Goal: Transaction & Acquisition: Book appointment/travel/reservation

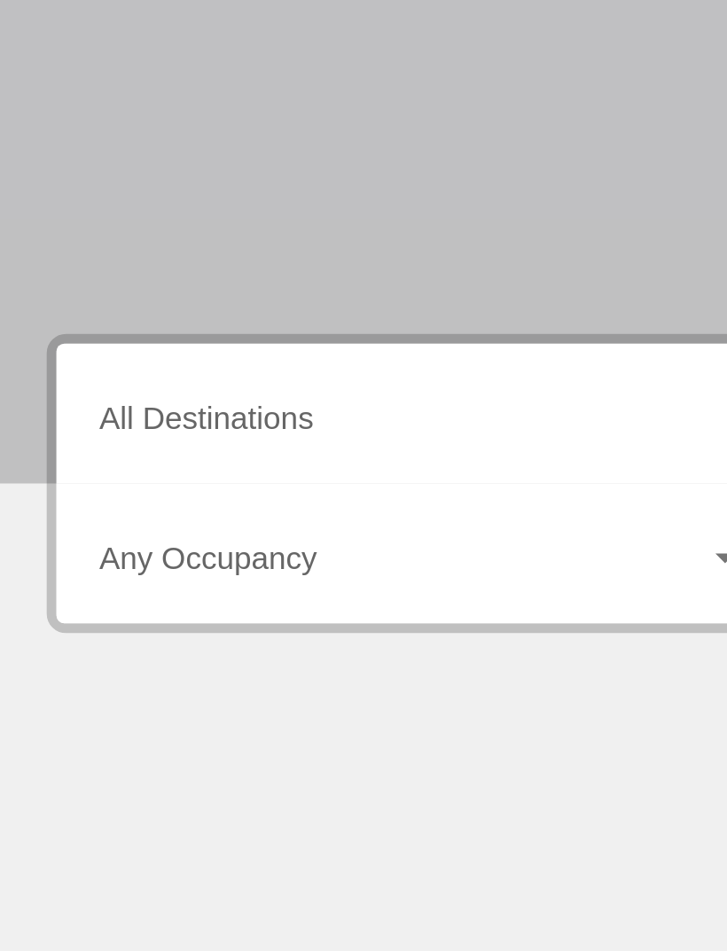
click at [184, 498] on input "Destination All Destinations" at bounding box center [205, 506] width 293 height 16
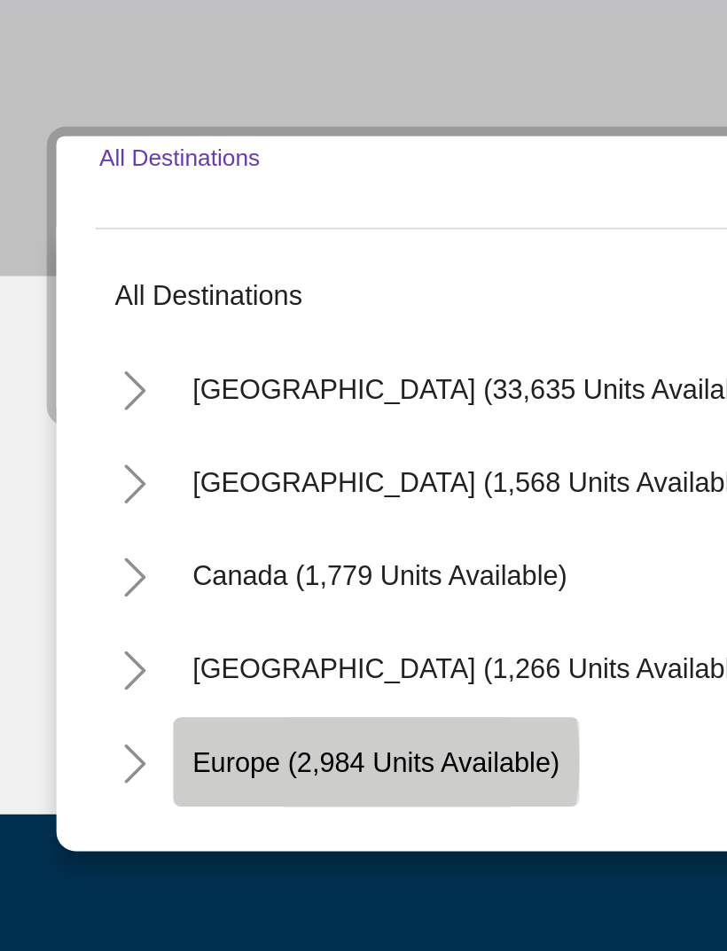
click at [146, 631] on span "Europe (2,984 units available)" at bounding box center [185, 753] width 167 height 14
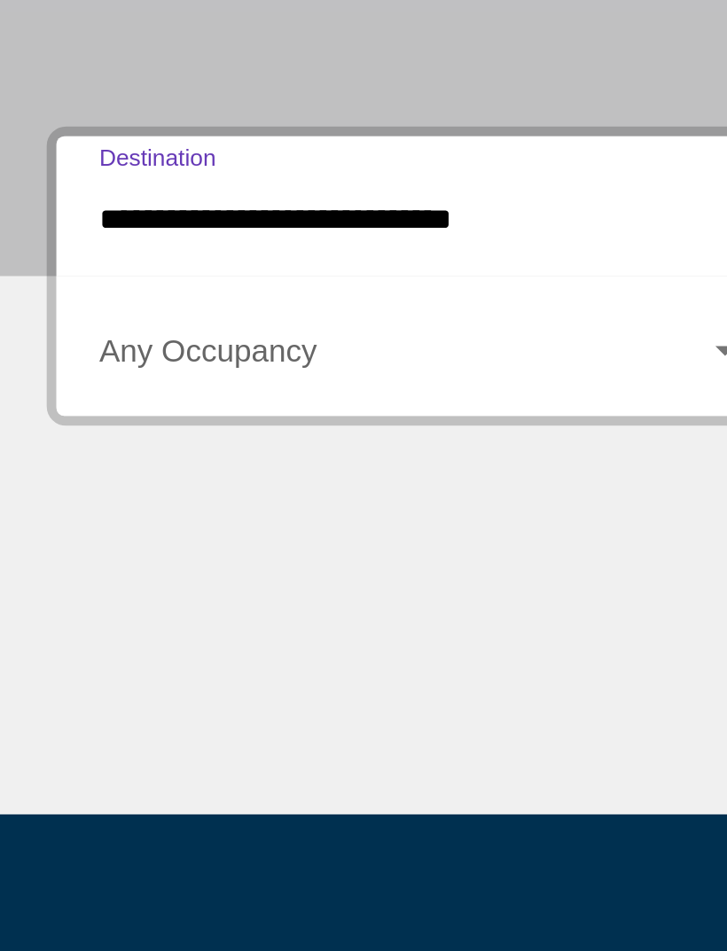
click at [238, 498] on input "**********" at bounding box center [205, 506] width 293 height 16
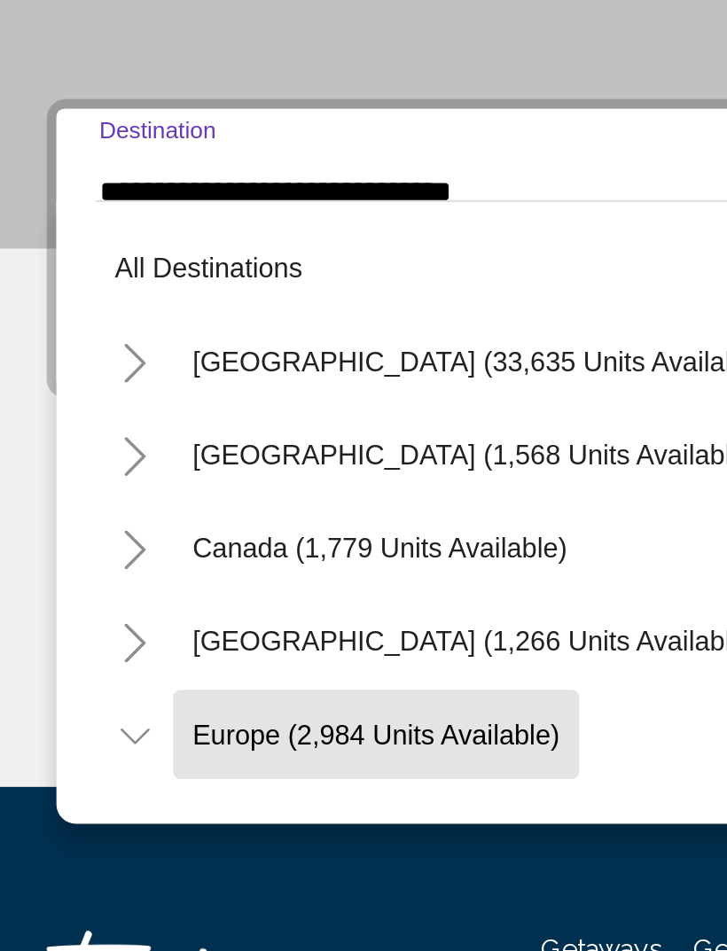
scroll to position [105, 0]
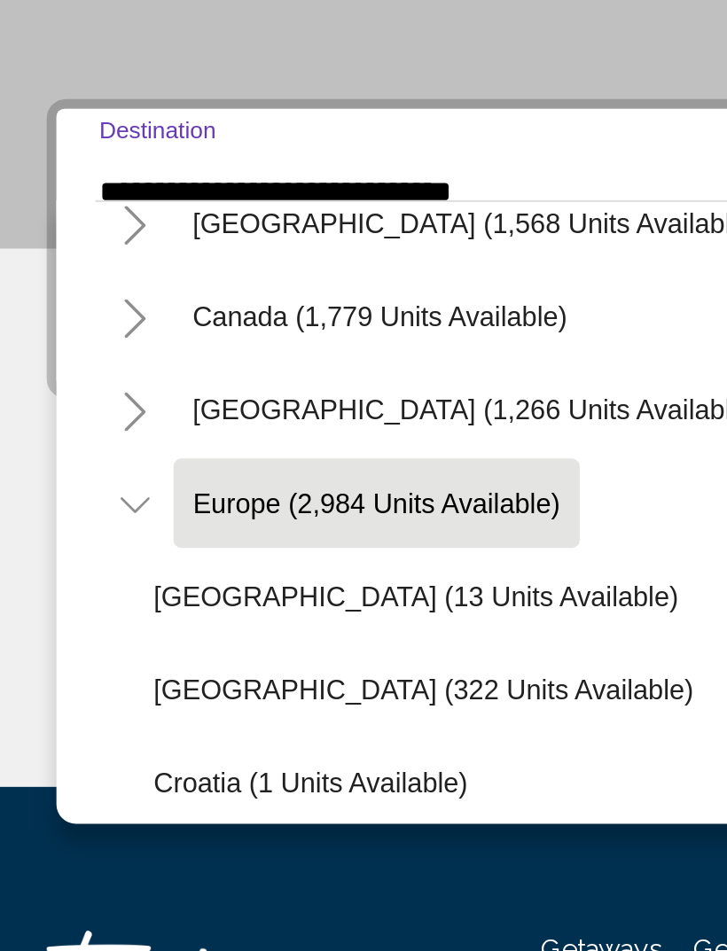
click at [69, 631] on icon "Toggle Europe (2,984 units available)" at bounding box center [75, 649] width 13 height 18
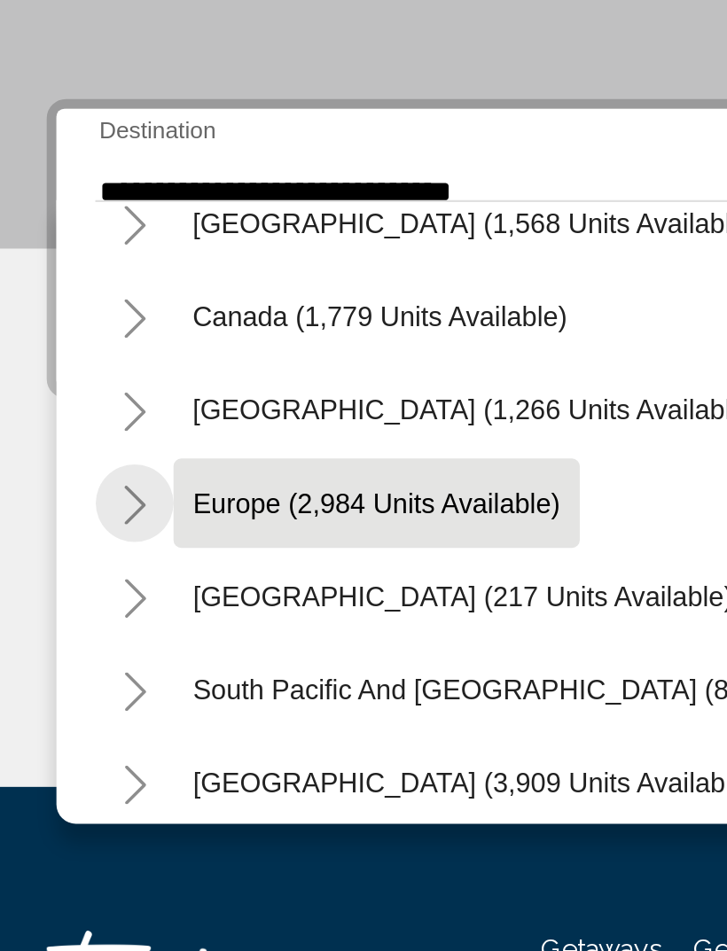
click at [69, 631] on icon "Toggle Europe (2,984 units available)" at bounding box center [75, 649] width 13 height 18
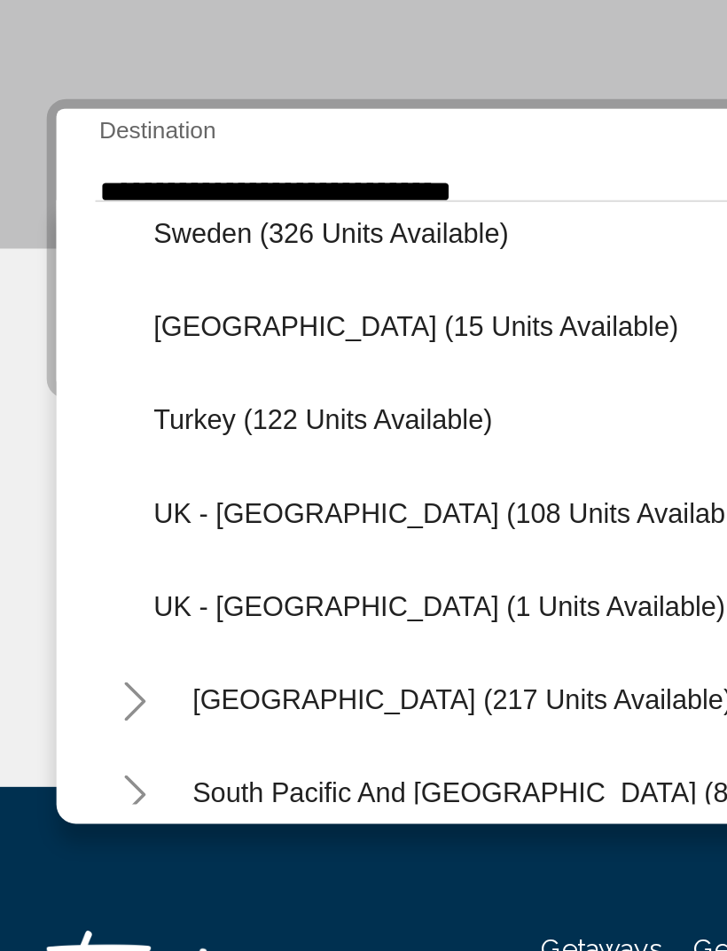
scroll to position [0, 0]
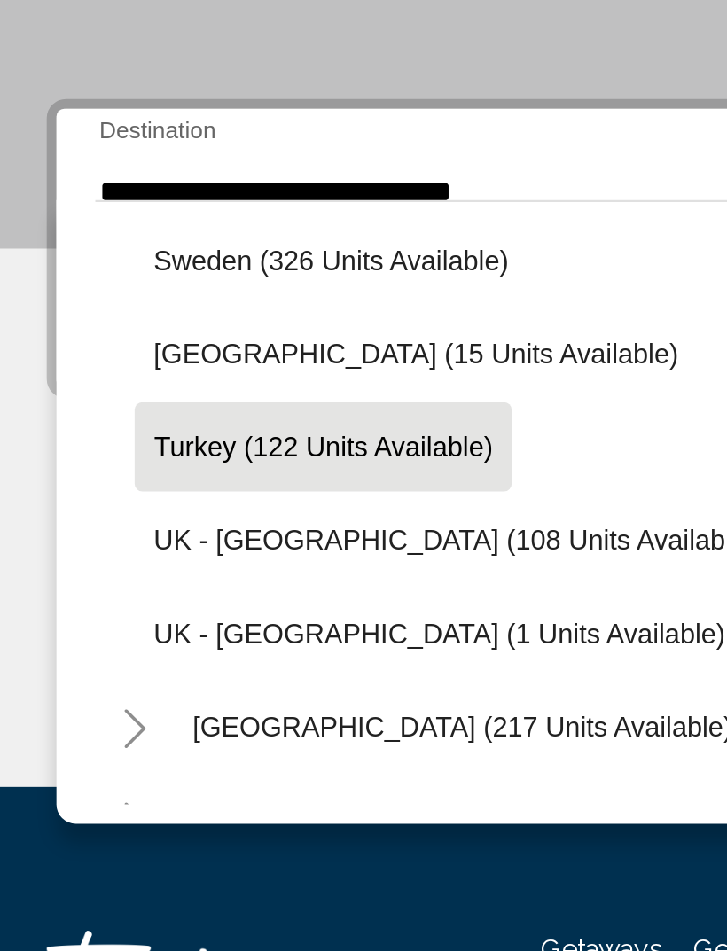
click at [150, 615] on span "Turkey (122 units available)" at bounding box center [161, 622] width 154 height 14
type input "**********"
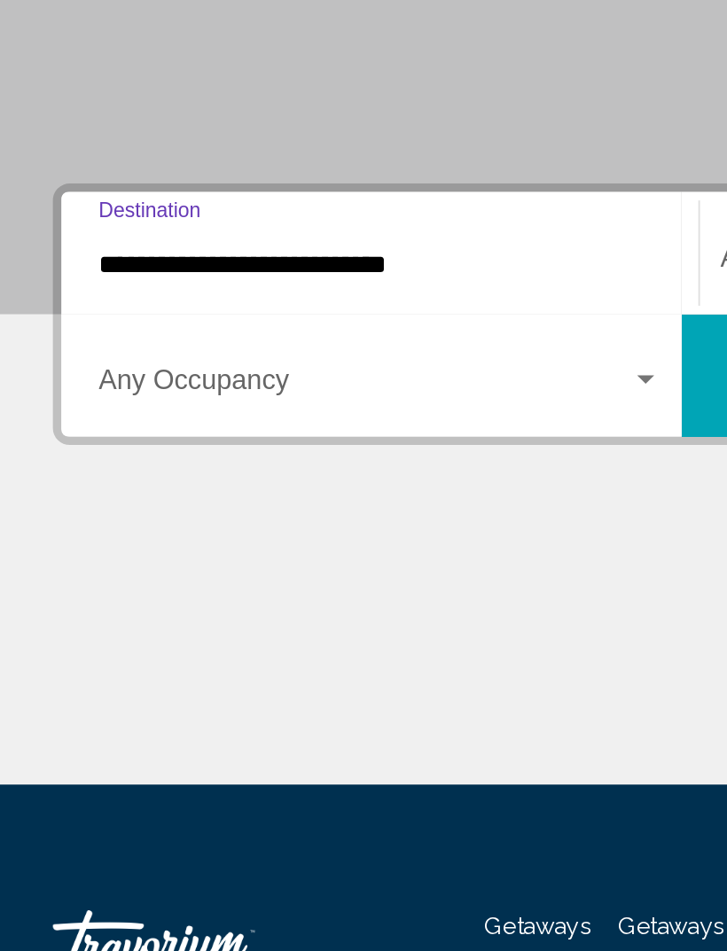
click at [324, 562] on span "Search widget" at bounding box center [197, 570] width 277 height 16
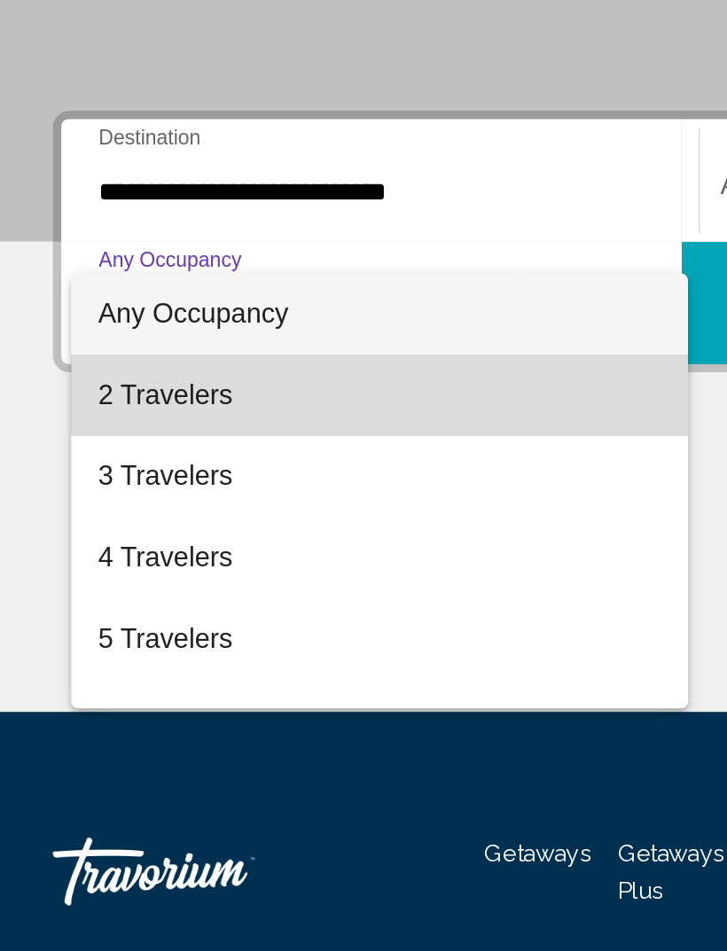
click at [97, 591] on span "2 Travelers" at bounding box center [205, 612] width 293 height 43
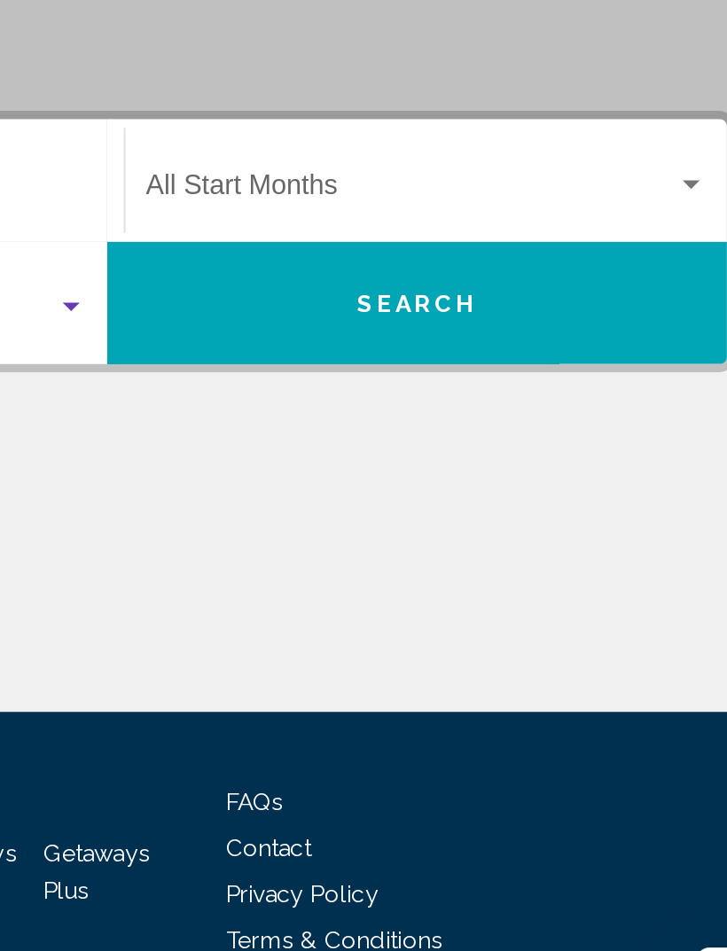
click at [384, 498] on span "Search widget" at bounding box center [522, 506] width 276 height 16
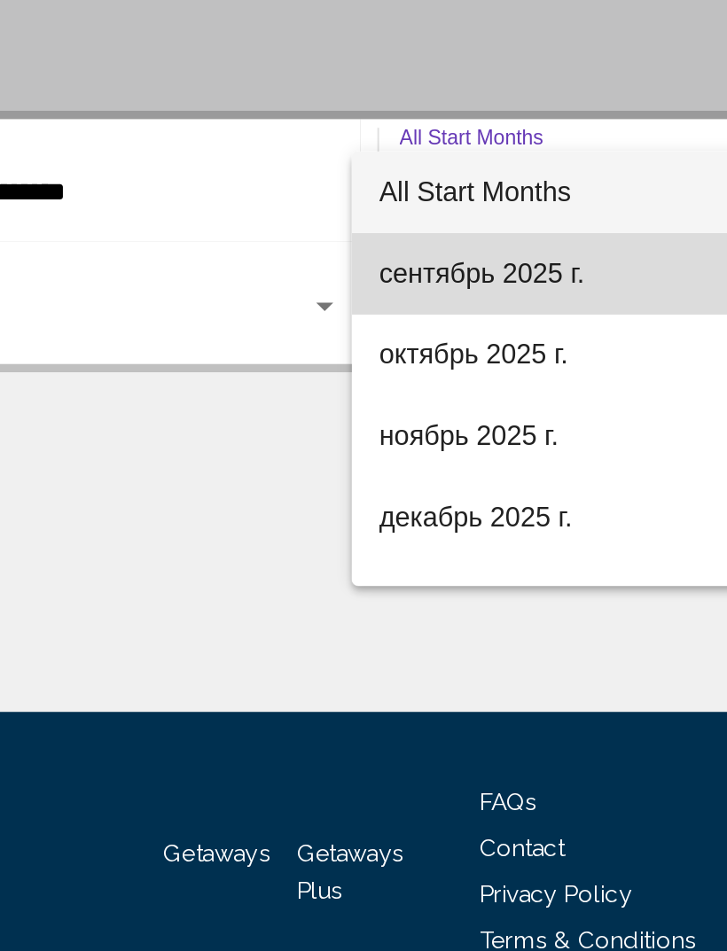
click at [373, 527] on span "сентябрь 2025 г." at bounding box center [519, 548] width 292 height 43
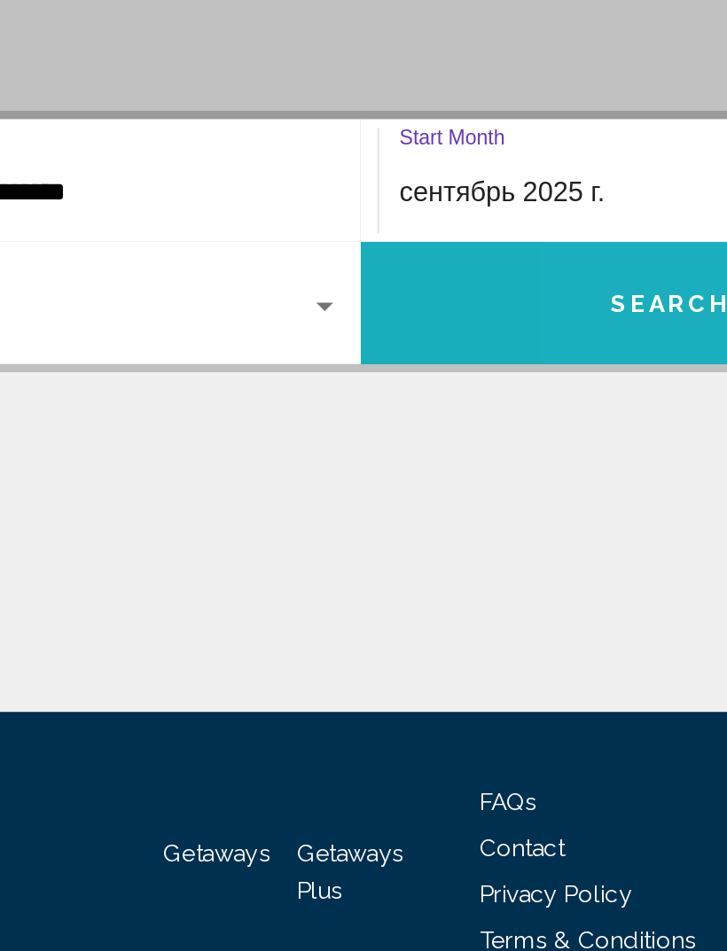
click at [363, 532] on button "Search" at bounding box center [524, 564] width 323 height 64
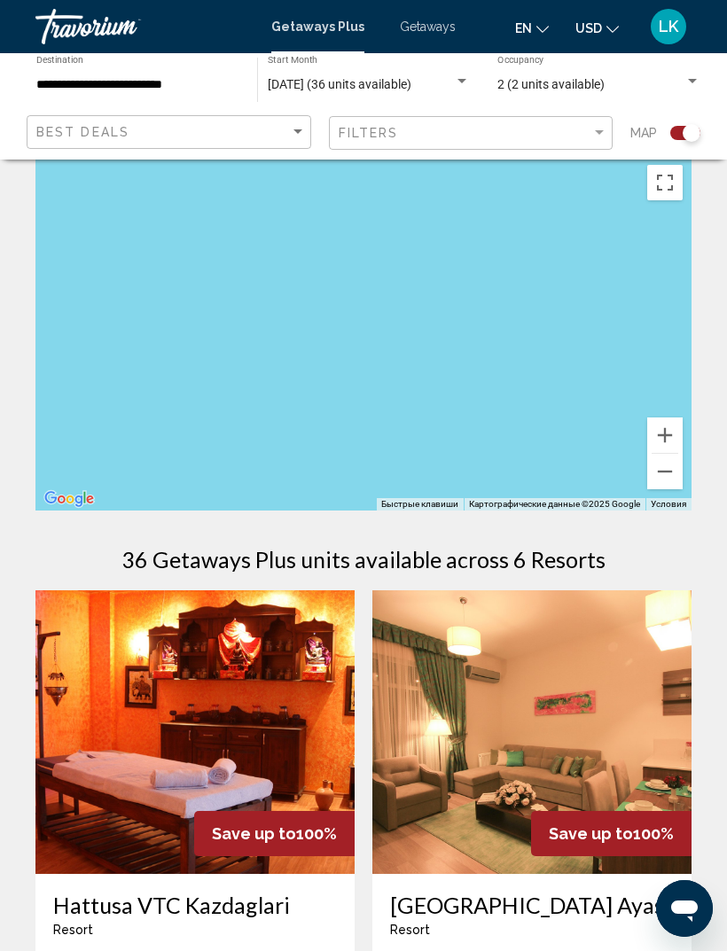
scroll to position [20, 0]
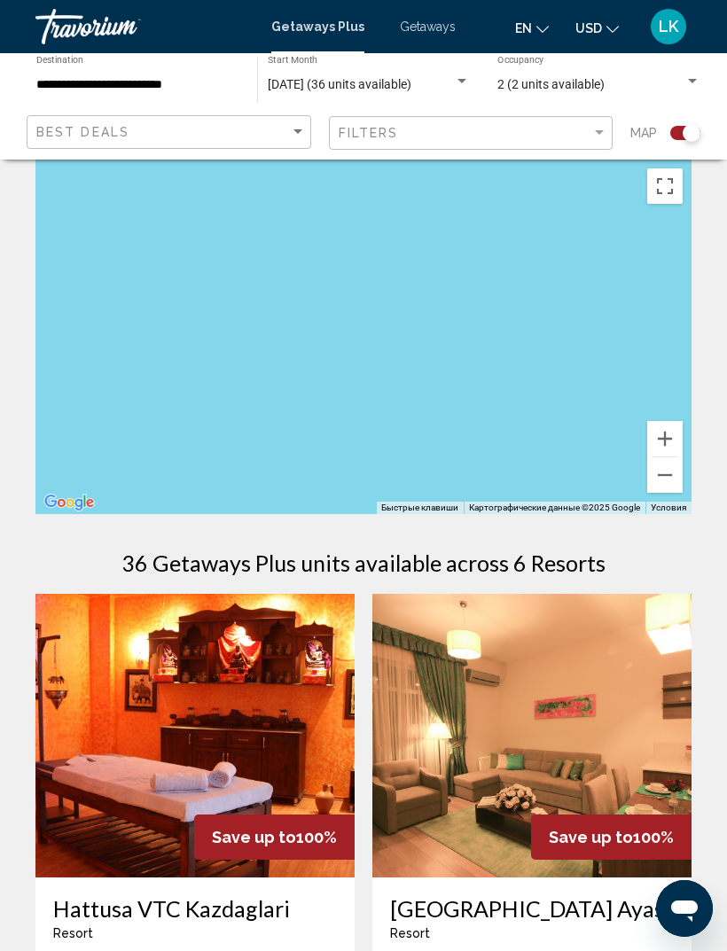
click at [462, 376] on div "Main content" at bounding box center [363, 337] width 656 height 354
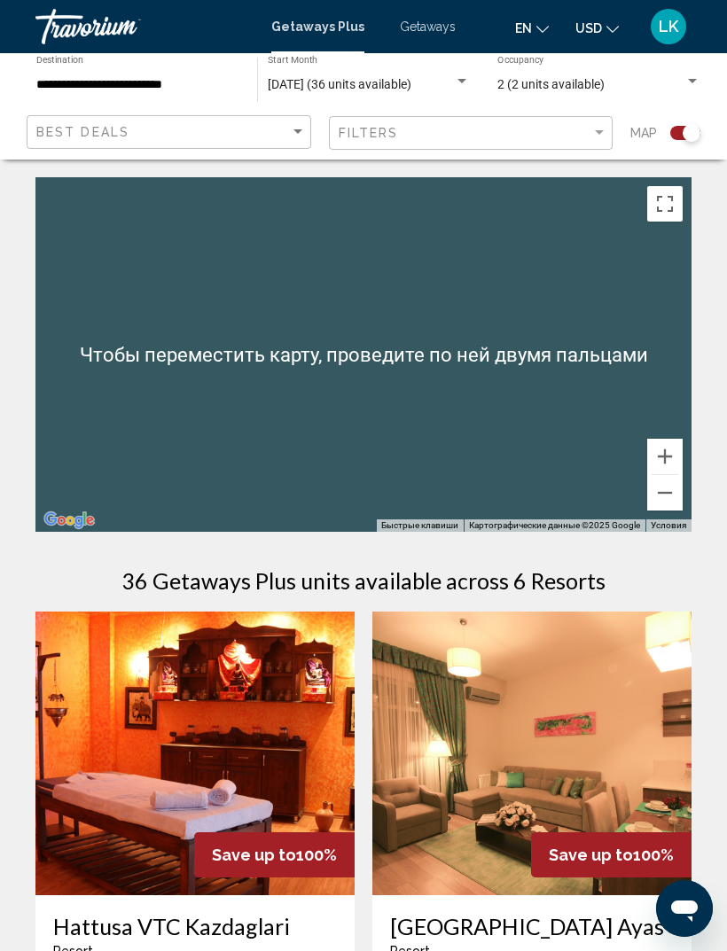
scroll to position [0, 0]
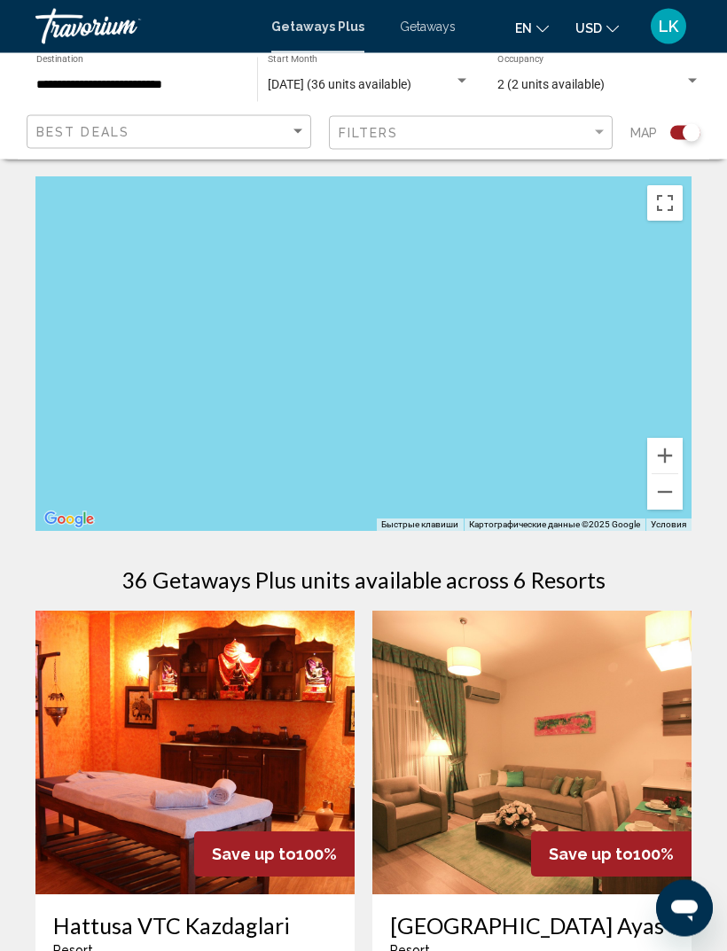
click at [416, 367] on div "Main content" at bounding box center [363, 354] width 656 height 354
click at [668, 493] on button "Уменьшить" at bounding box center [664, 491] width 35 height 35
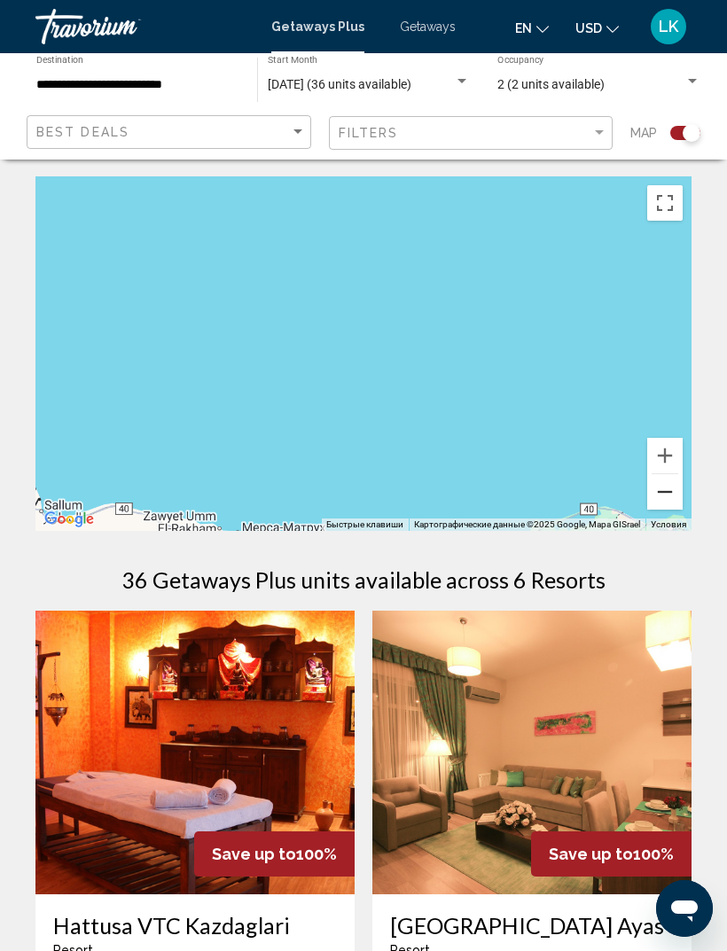
click at [670, 489] on button "Уменьшить" at bounding box center [664, 491] width 35 height 35
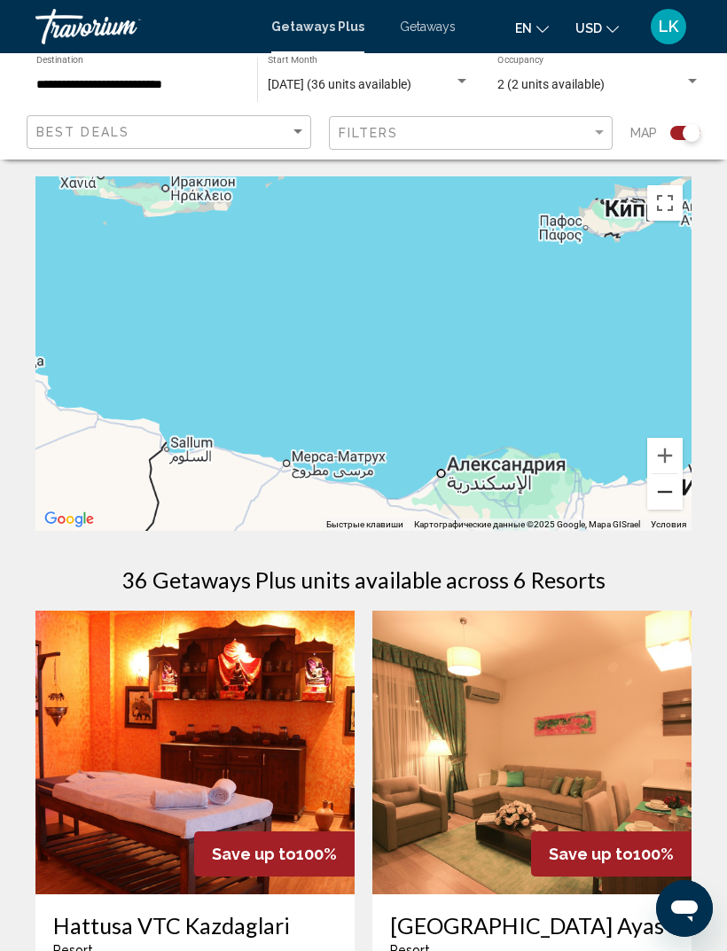
click at [669, 489] on button "Уменьшить" at bounding box center [664, 491] width 35 height 35
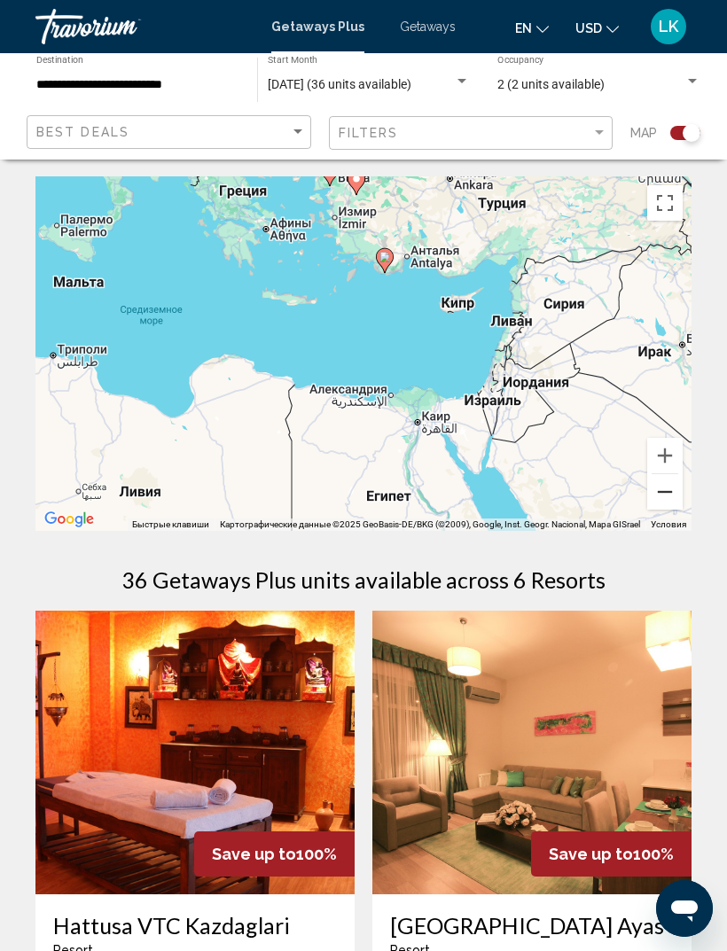
scroll to position [0, 0]
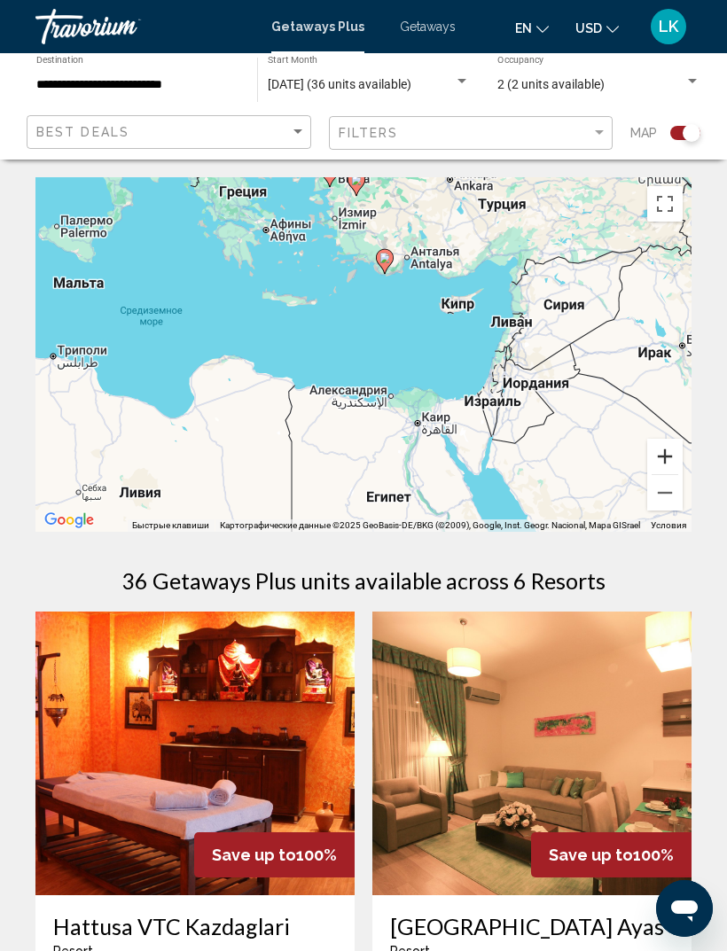
click at [671, 452] on button "Увеличить" at bounding box center [664, 456] width 35 height 35
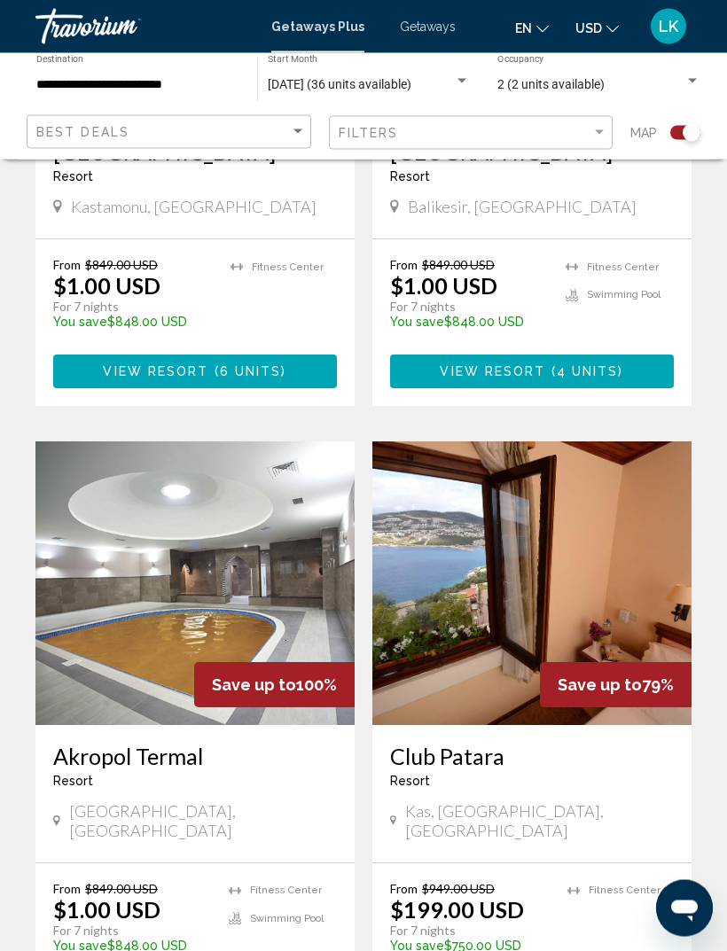
scroll to position [1399, 0]
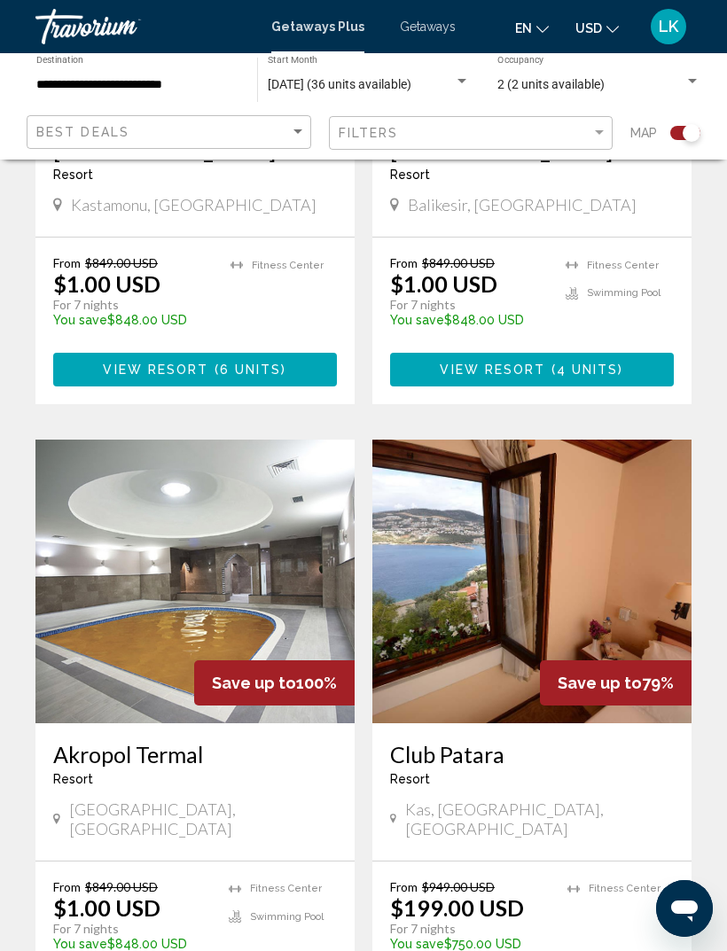
click at [609, 631] on img "Main content" at bounding box center [531, 582] width 319 height 284
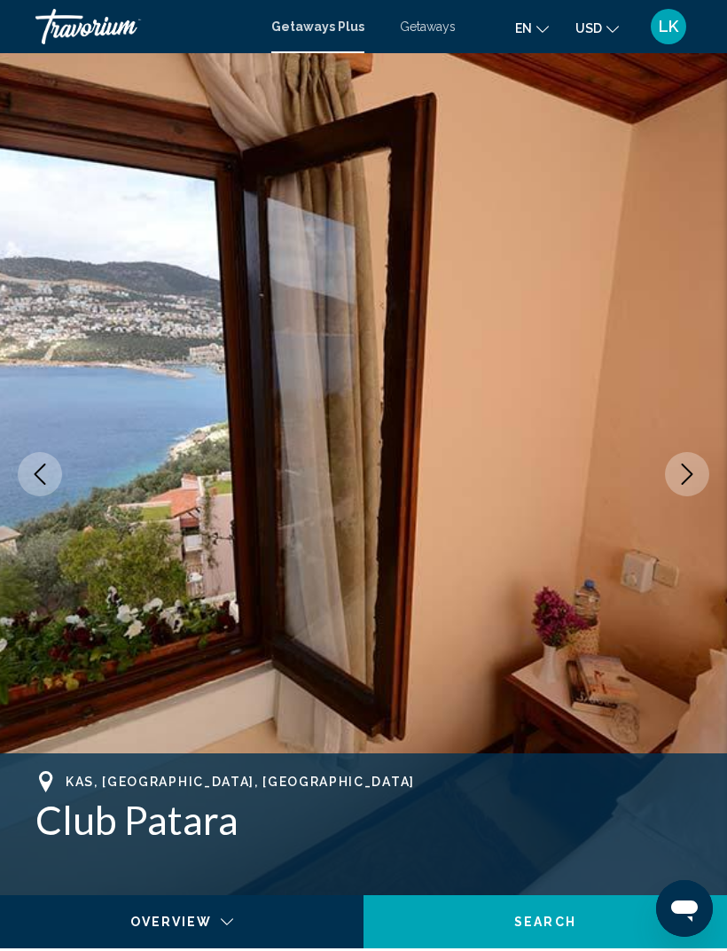
click at [693, 482] on icon "Next image" at bounding box center [686, 473] width 21 height 21
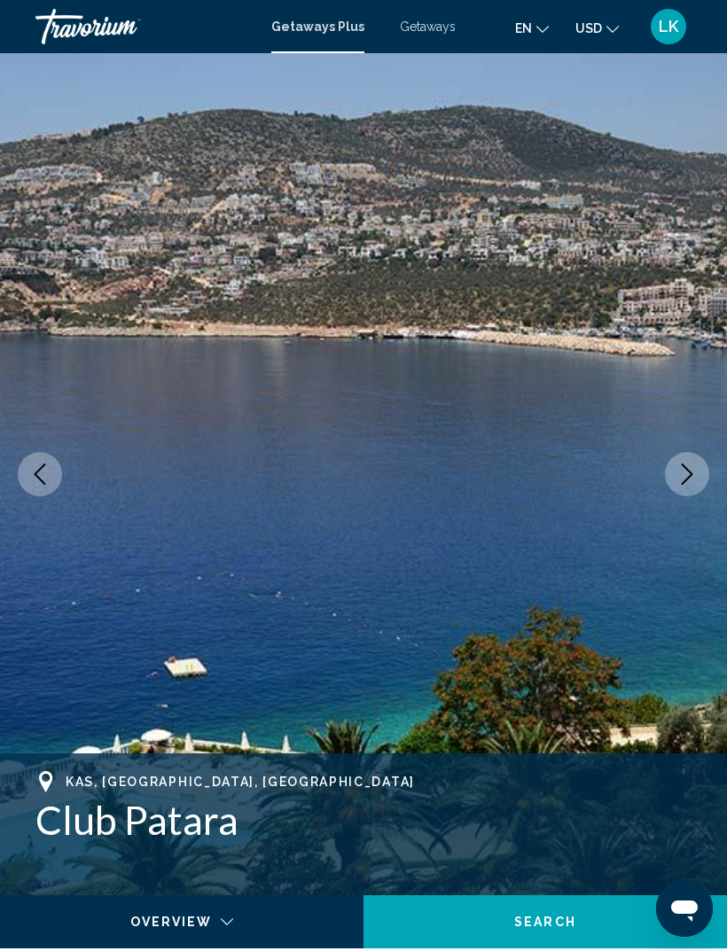
click at [693, 469] on icon "Next image" at bounding box center [686, 473] width 21 height 21
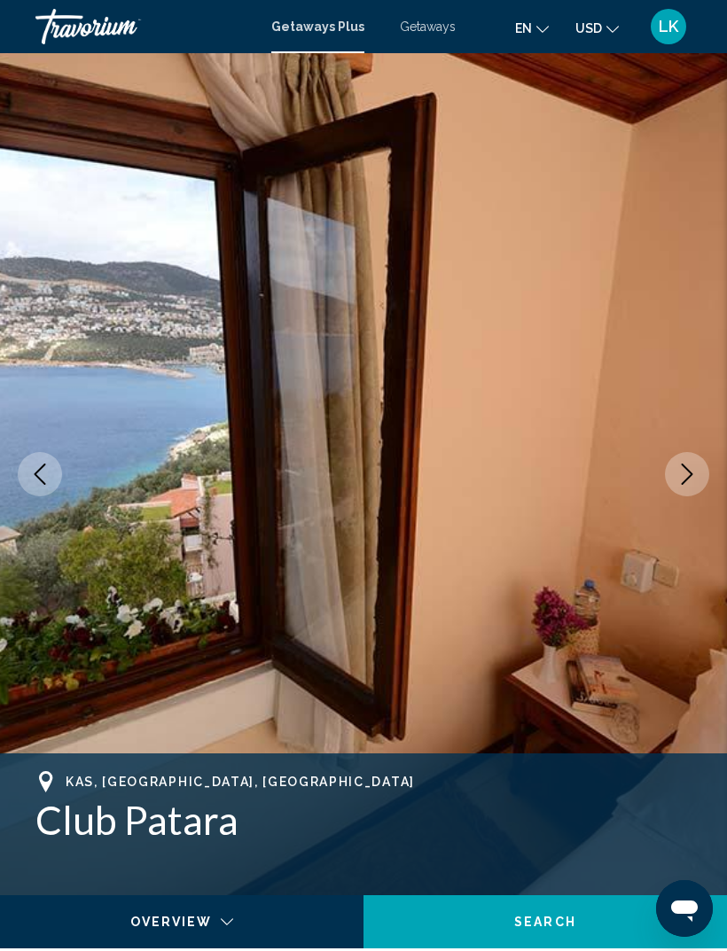
click at [685, 469] on icon "Next image" at bounding box center [686, 473] width 21 height 21
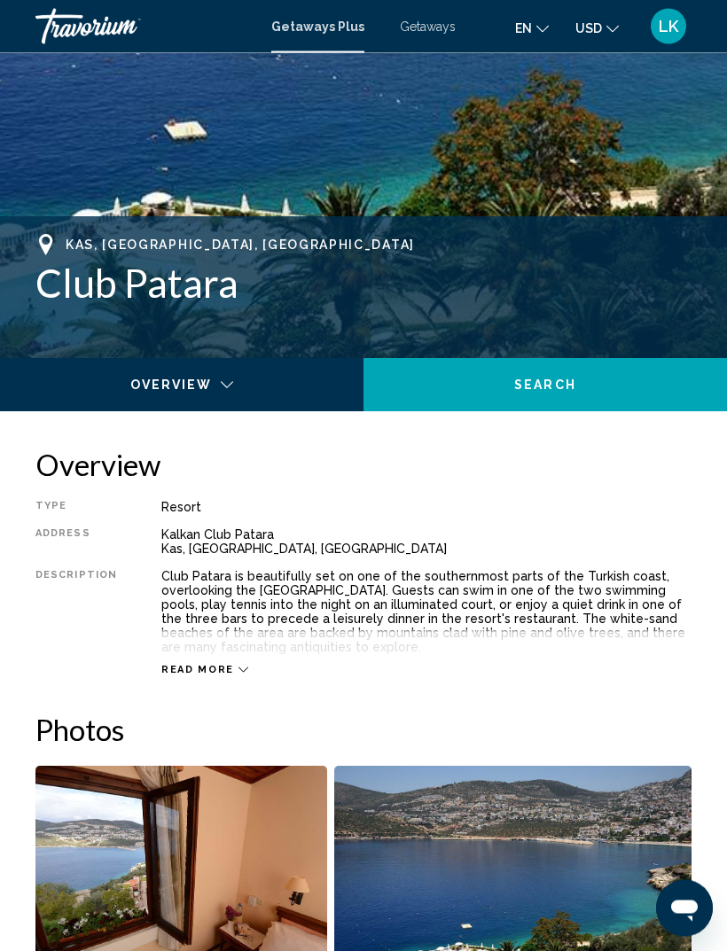
click at [220, 631] on span "Read more" at bounding box center [197, 671] width 73 height 12
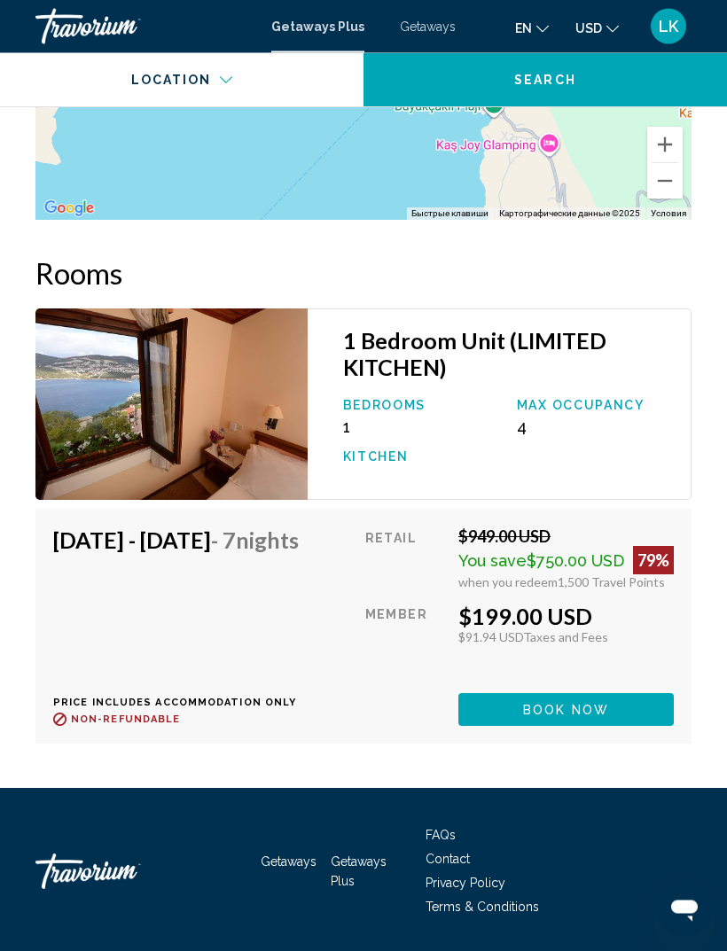
scroll to position [3065, 0]
click at [166, 401] on img "Main content" at bounding box center [171, 403] width 272 height 191
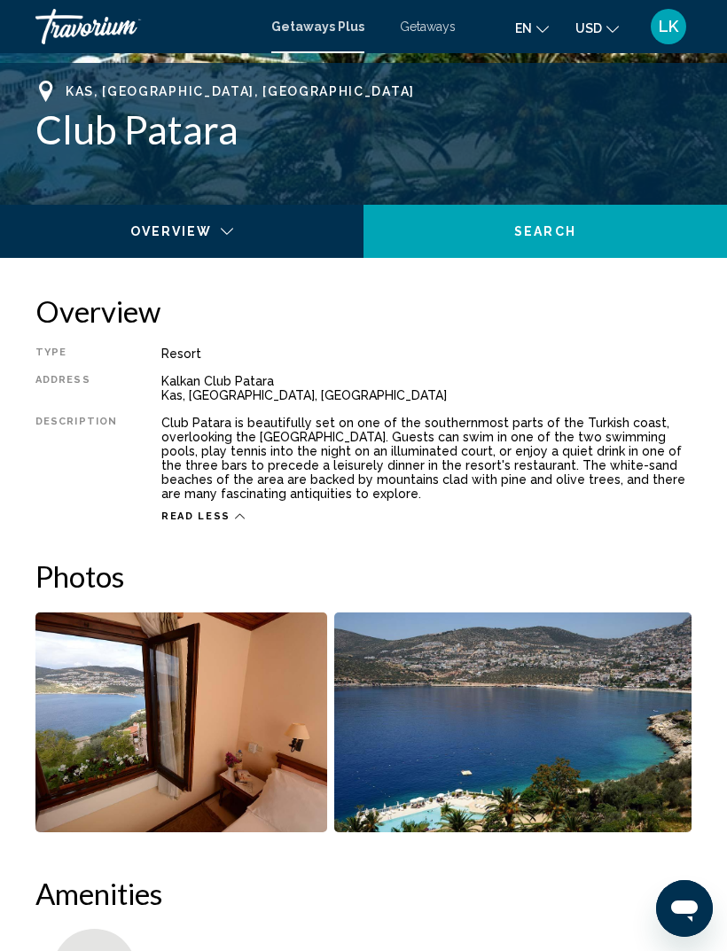
scroll to position [722, 0]
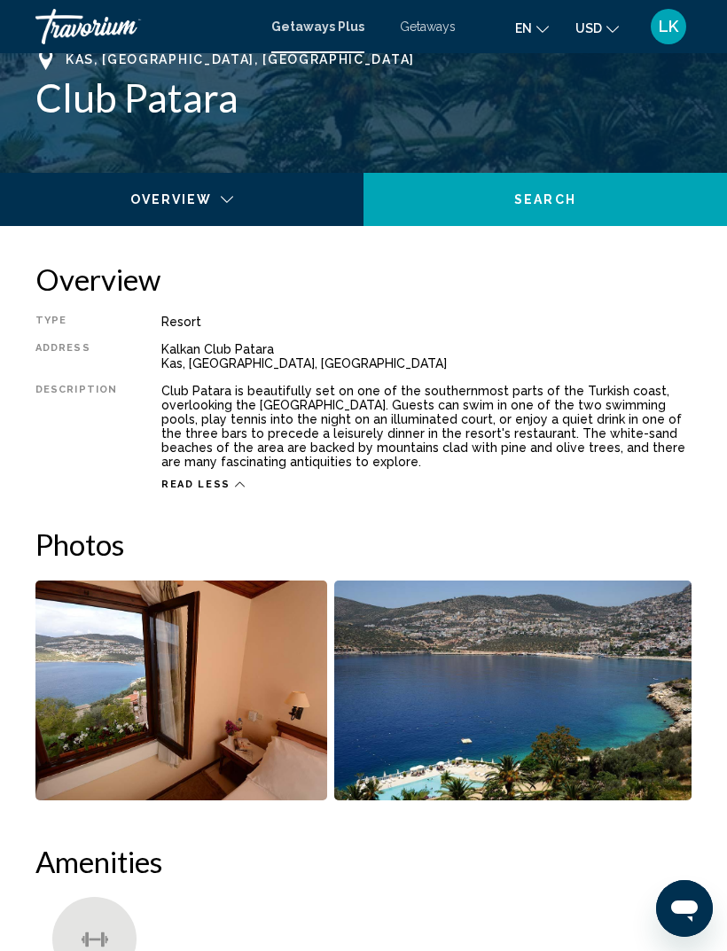
click at [590, 631] on img "Open full-screen image slider" at bounding box center [513, 690] width 358 height 220
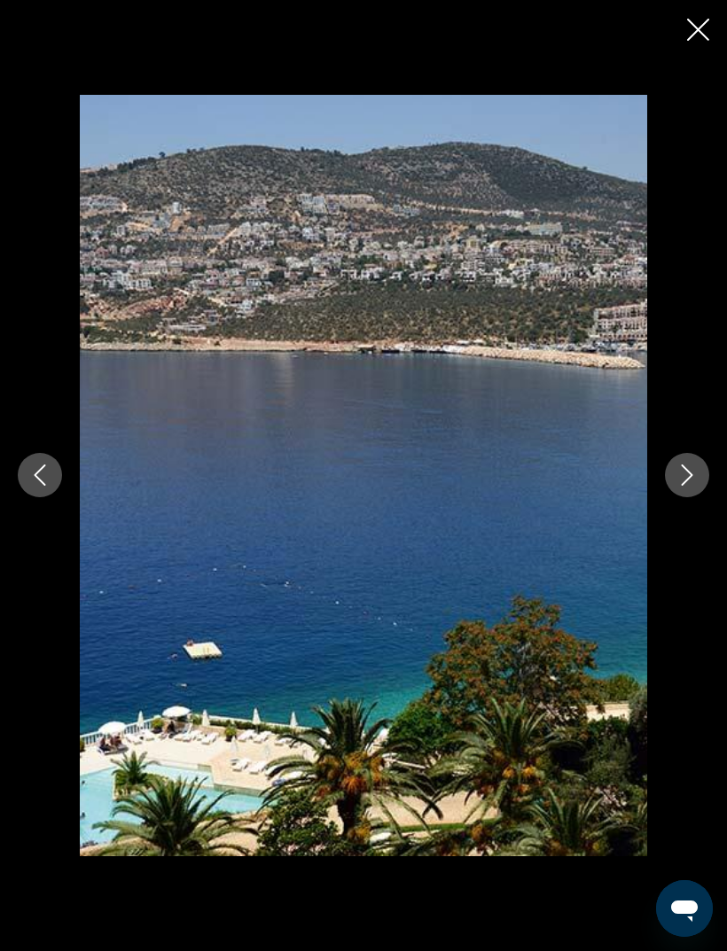
click at [679, 486] on icon "Next image" at bounding box center [686, 474] width 21 height 21
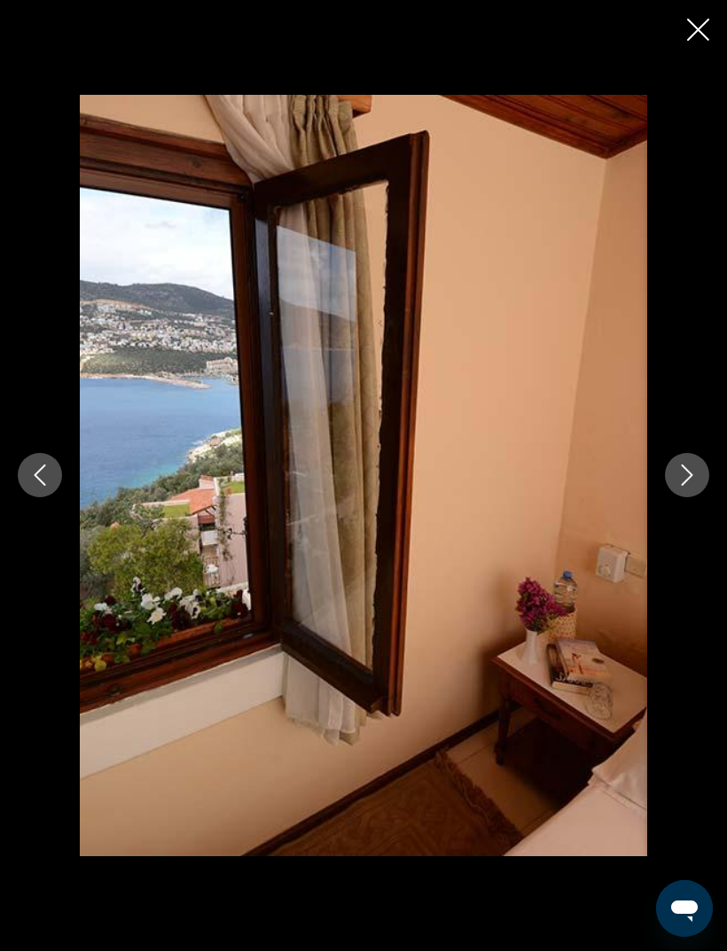
click at [683, 486] on icon "Next image" at bounding box center [686, 474] width 21 height 21
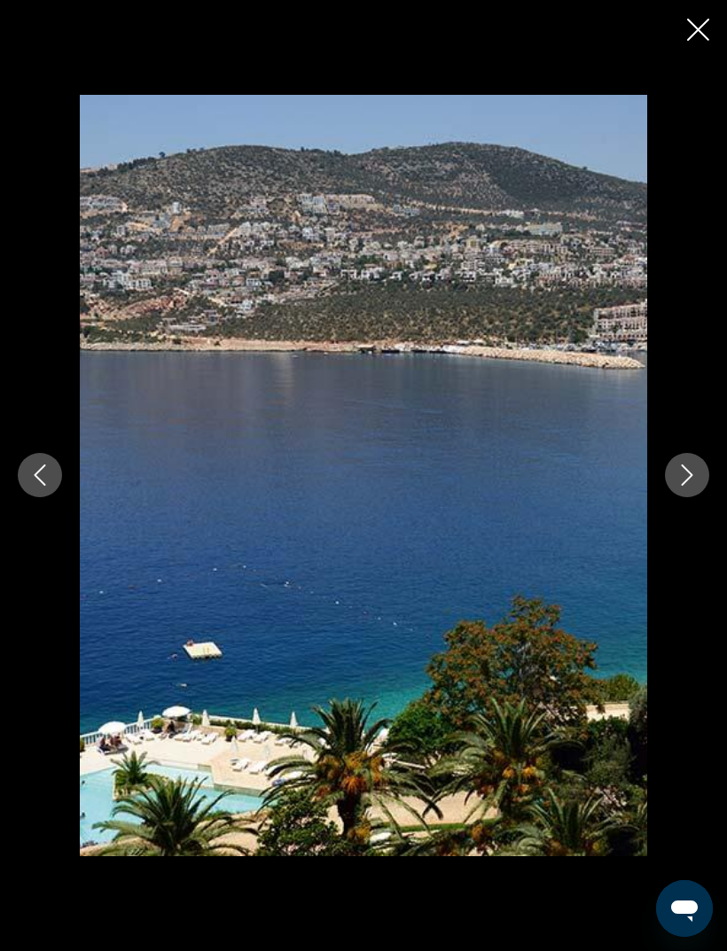
click at [681, 37] on div "Main content" at bounding box center [363, 475] width 727 height 951
click at [688, 27] on icon "Close slideshow" at bounding box center [698, 30] width 22 height 22
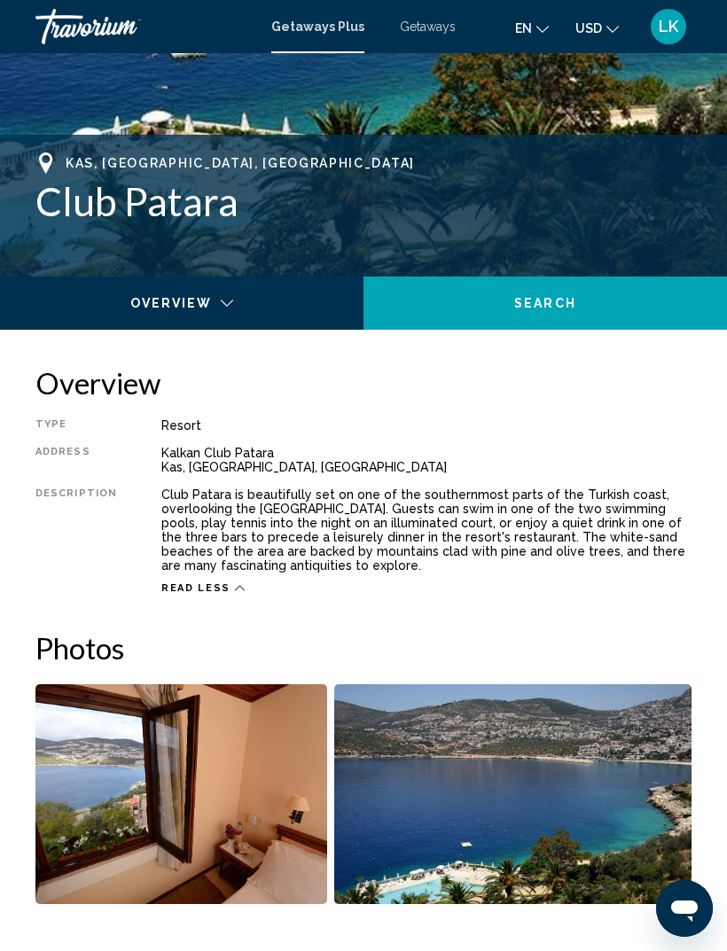
click at [235, 593] on icon "Main content" at bounding box center [240, 588] width 10 height 10
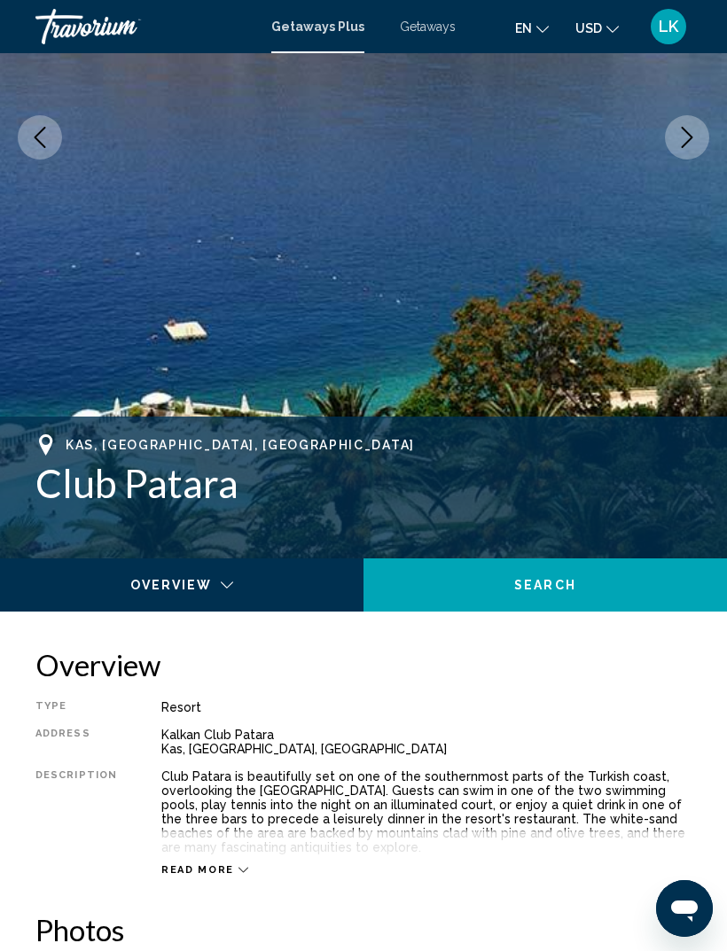
scroll to position [336, 0]
click at [687, 139] on icon "Next image" at bounding box center [686, 138] width 21 height 21
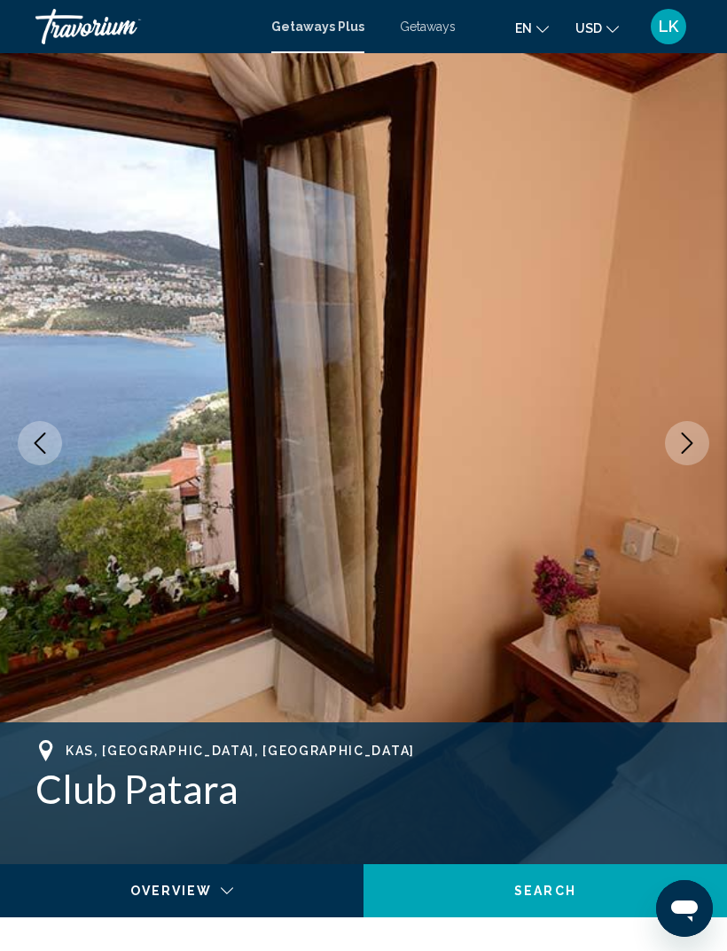
scroll to position [30, 0]
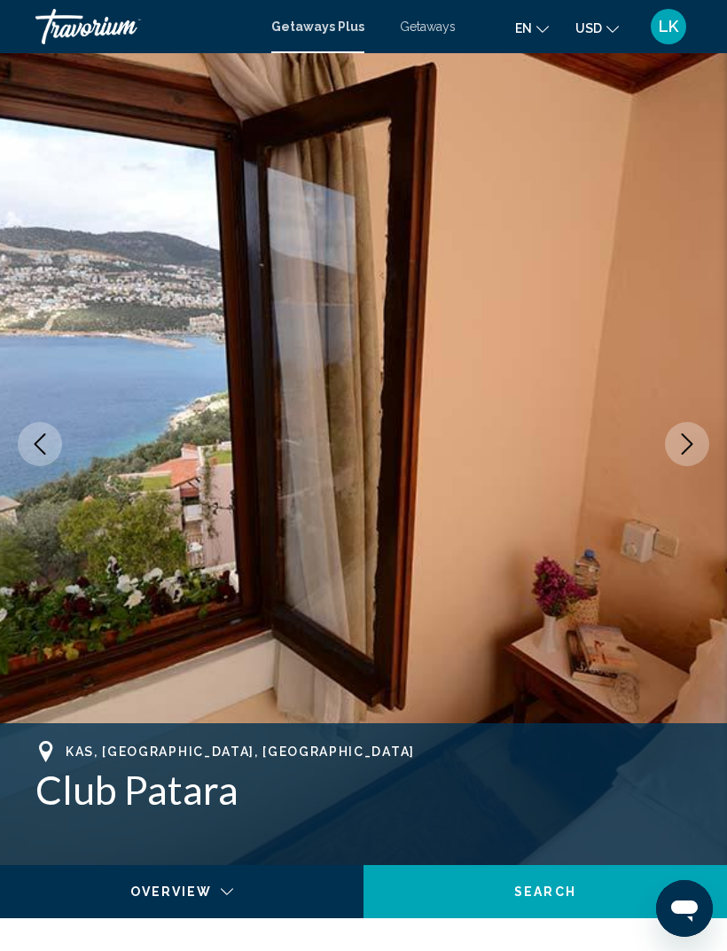
click at [689, 445] on icon "Next image" at bounding box center [686, 443] width 21 height 21
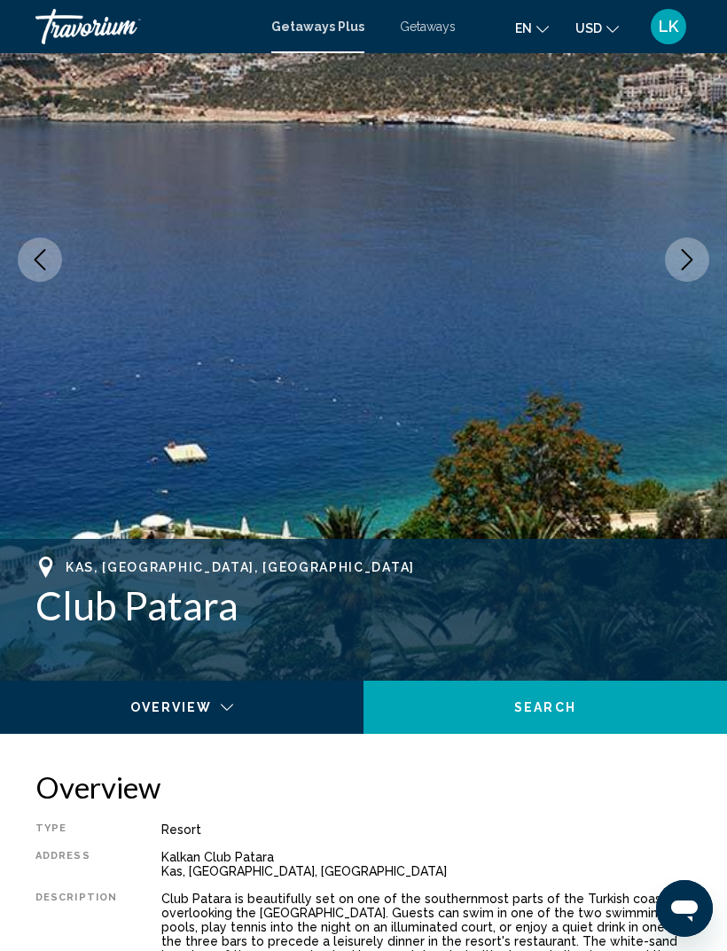
scroll to position [217, 0]
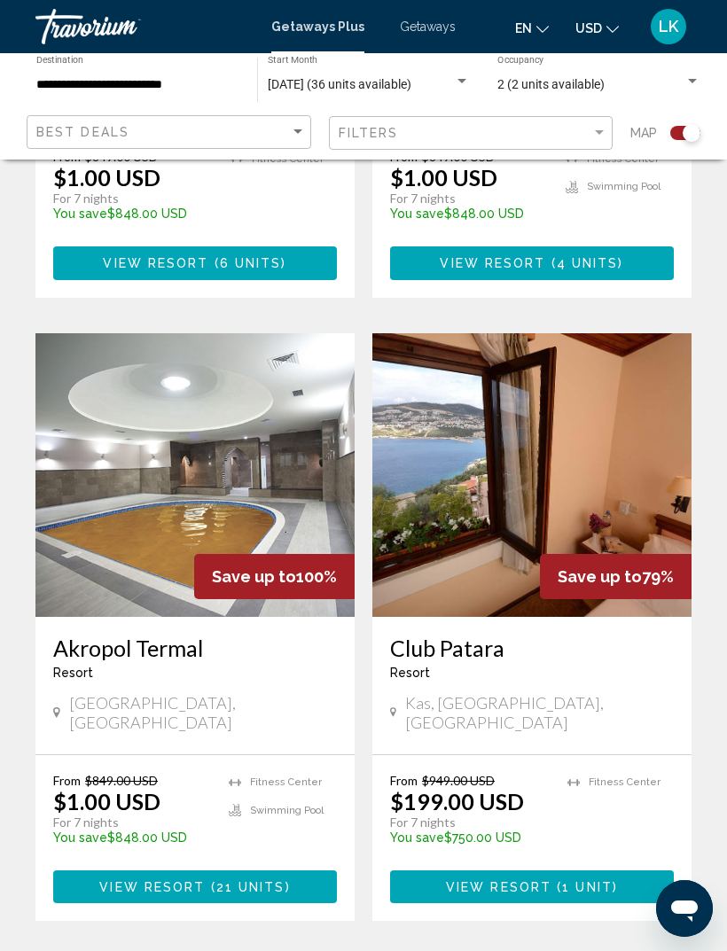
scroll to position [1491, 0]
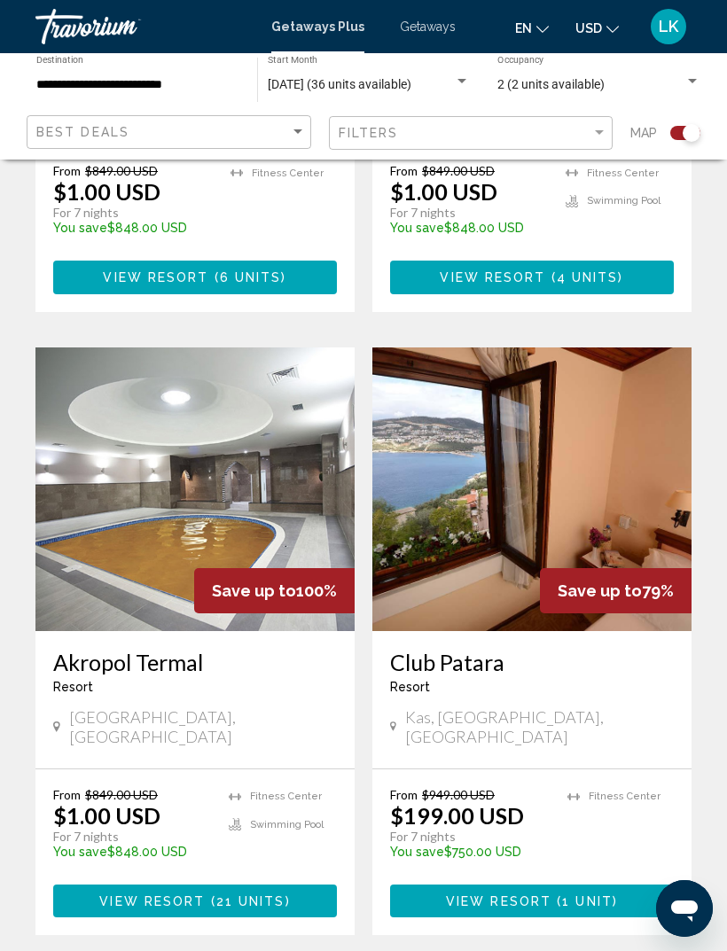
click at [534, 631] on div "Club [GEOGRAPHIC_DATA] - This is an adults only resort [GEOGRAPHIC_DATA], [GEOG…" at bounding box center [531, 699] width 319 height 137
click at [526, 591] on img "Main content" at bounding box center [531, 489] width 319 height 284
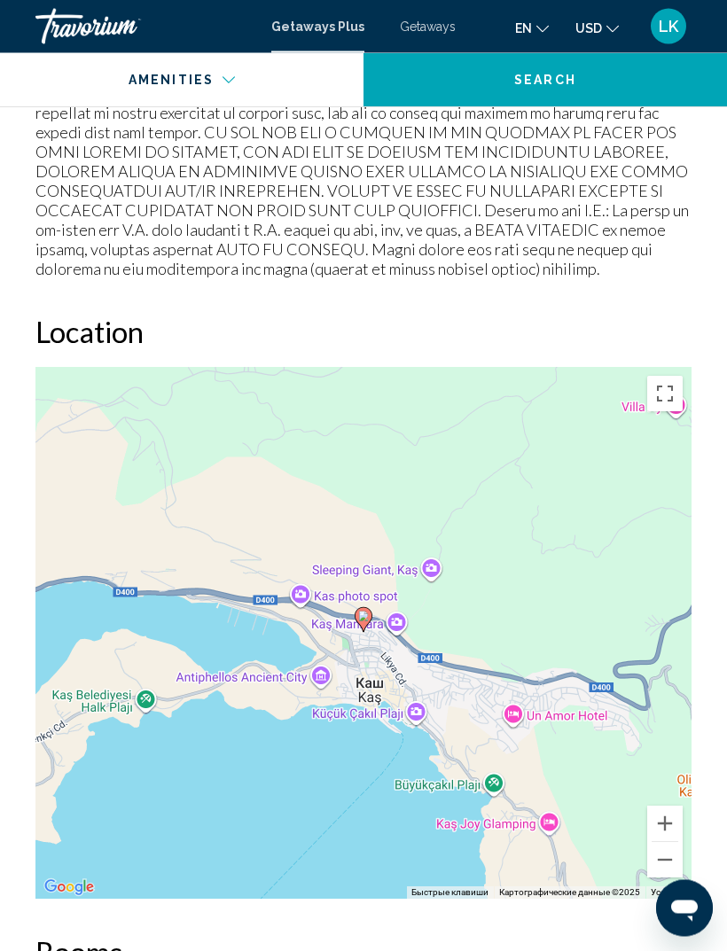
scroll to position [2389, 0]
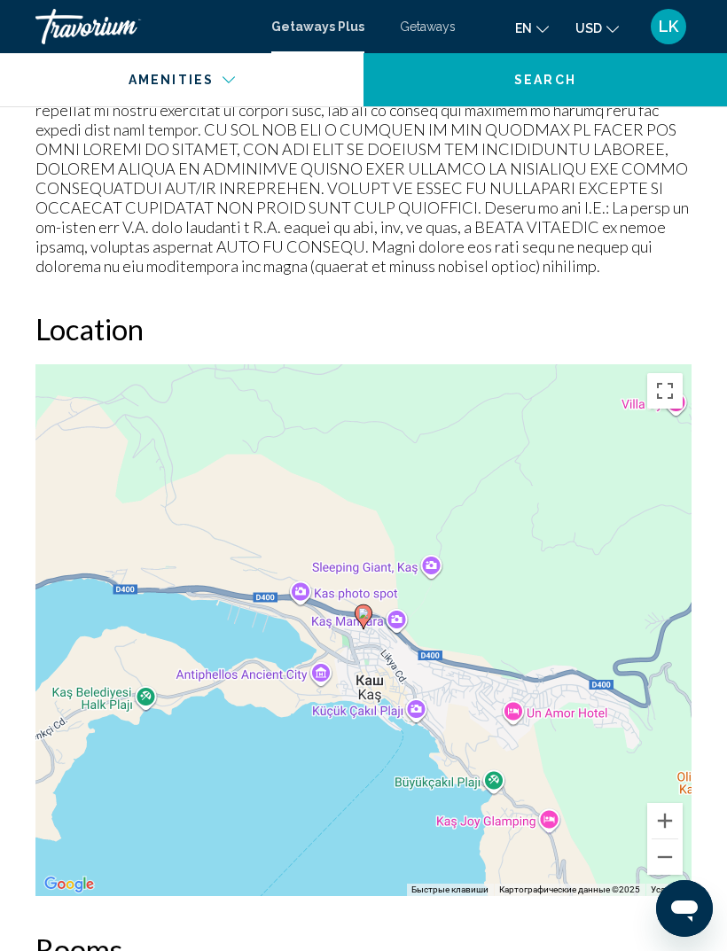
click at [404, 631] on div "Чтобы активировать перетаскивание с помощью клавиатуры, нажмите Alt + Ввод. Пос…" at bounding box center [363, 630] width 656 height 532
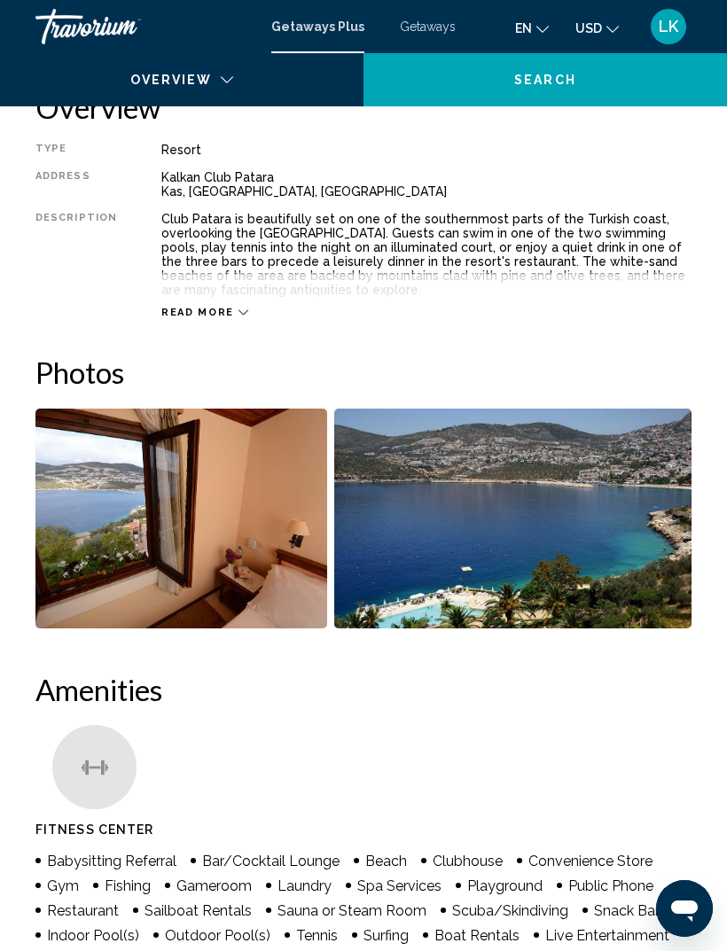
scroll to position [751, 0]
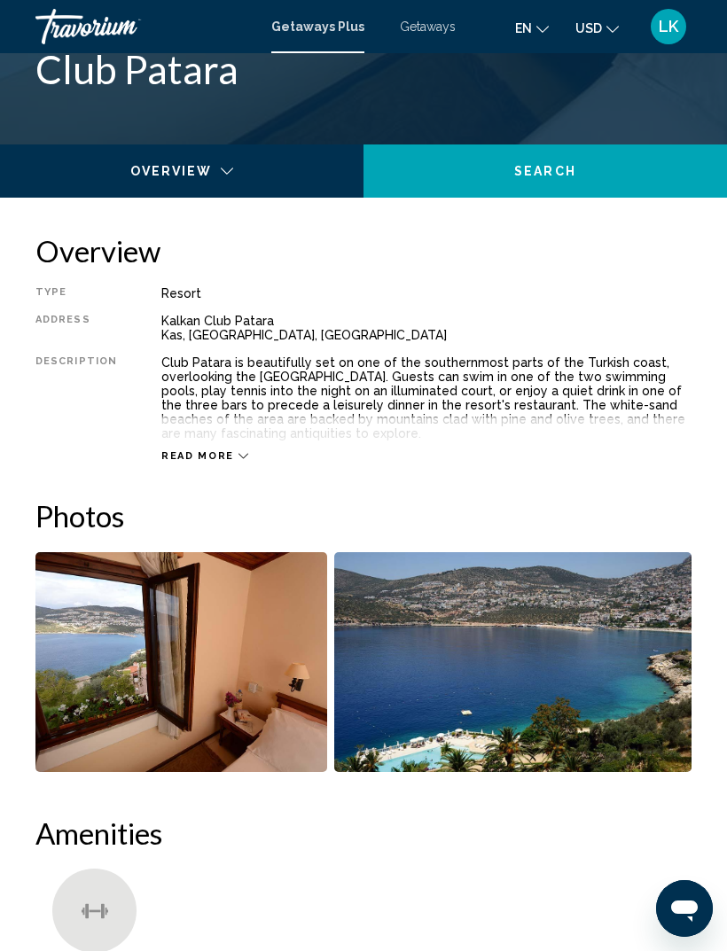
click at [546, 631] on img "Open full-screen image slider" at bounding box center [513, 662] width 358 height 220
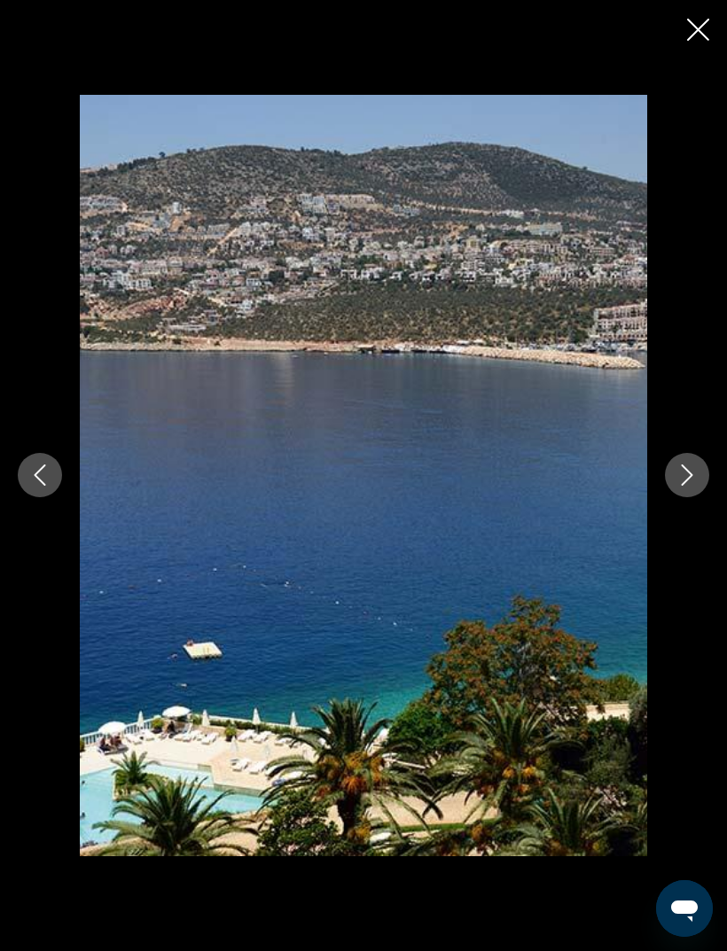
click at [689, 46] on div "Main content" at bounding box center [363, 475] width 727 height 951
click at [690, 29] on icon "Close slideshow" at bounding box center [698, 30] width 22 height 22
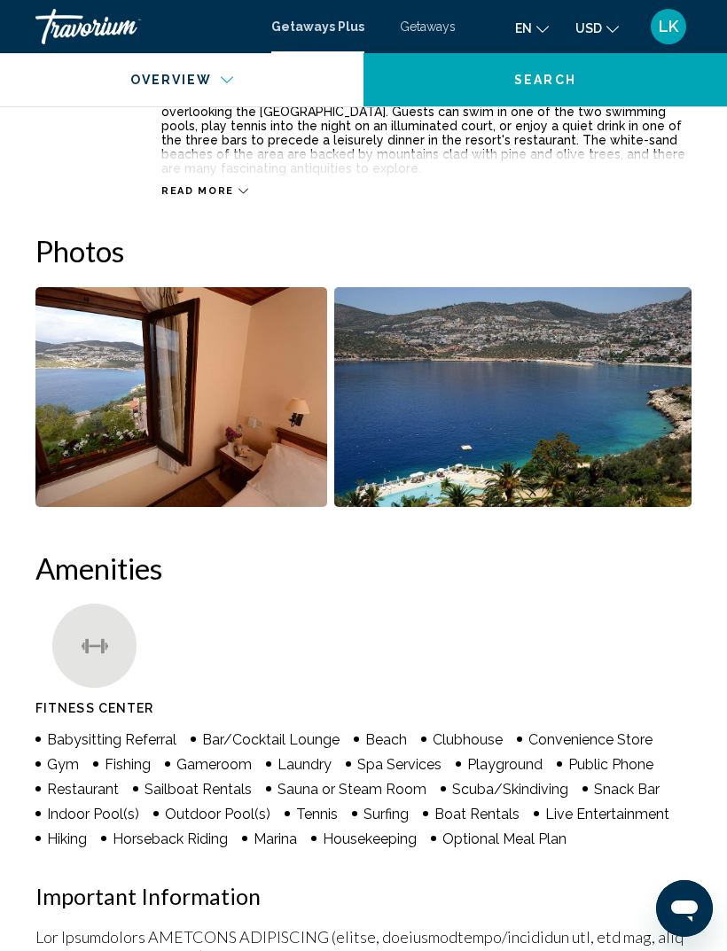
scroll to position [1016, 0]
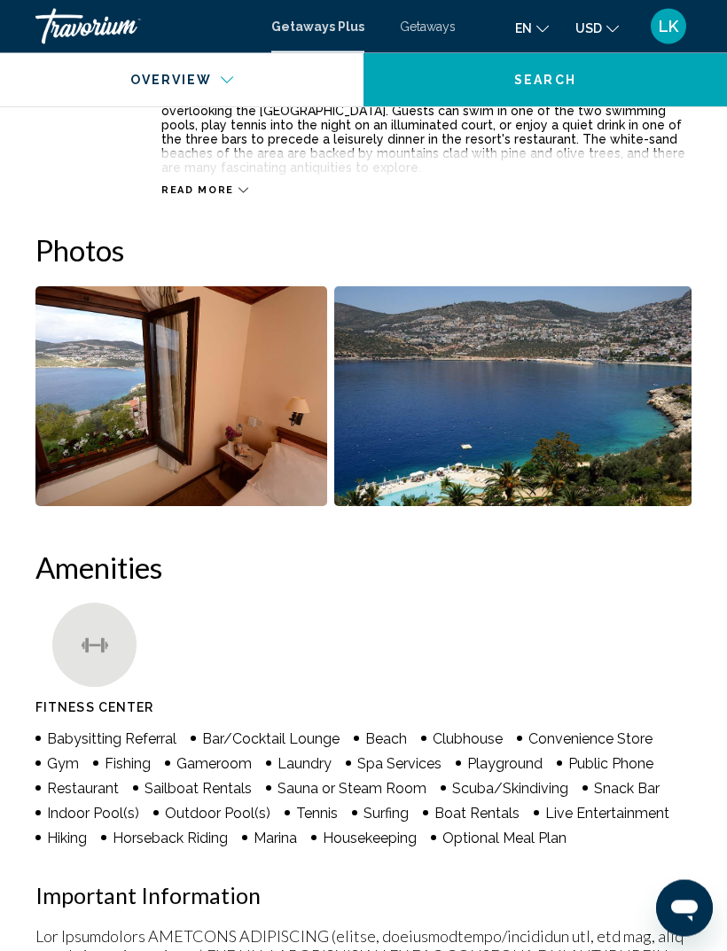
click at [290, 447] on img "Open full-screen image slider" at bounding box center [181, 397] width 292 height 220
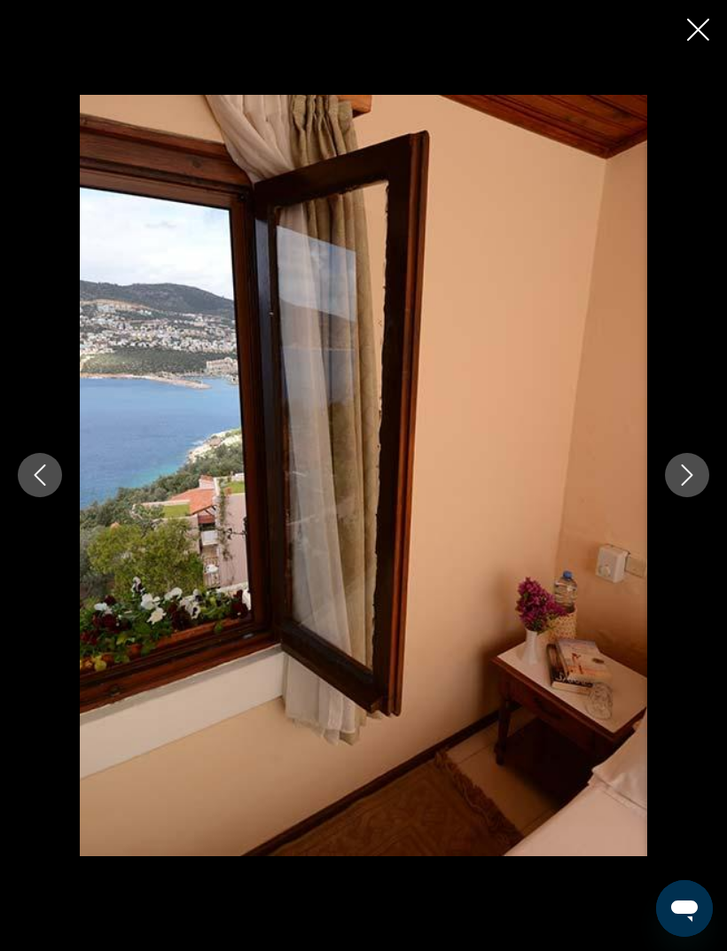
click at [704, 497] on button "Next image" at bounding box center [687, 475] width 44 height 44
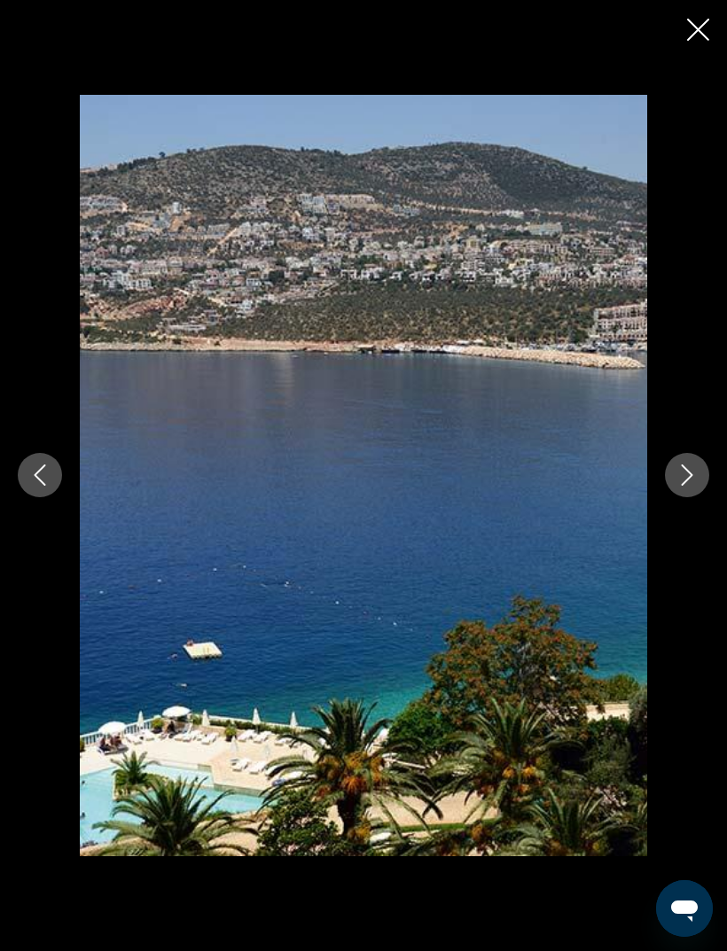
click at [701, 497] on button "Next image" at bounding box center [687, 475] width 44 height 44
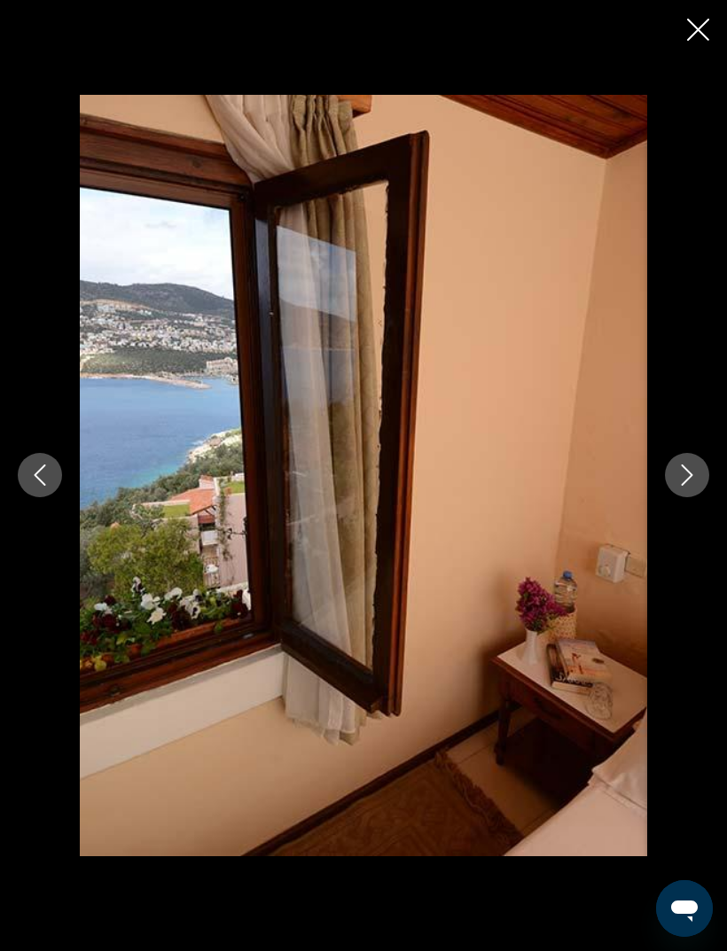
click at [698, 497] on button "Next image" at bounding box center [687, 475] width 44 height 44
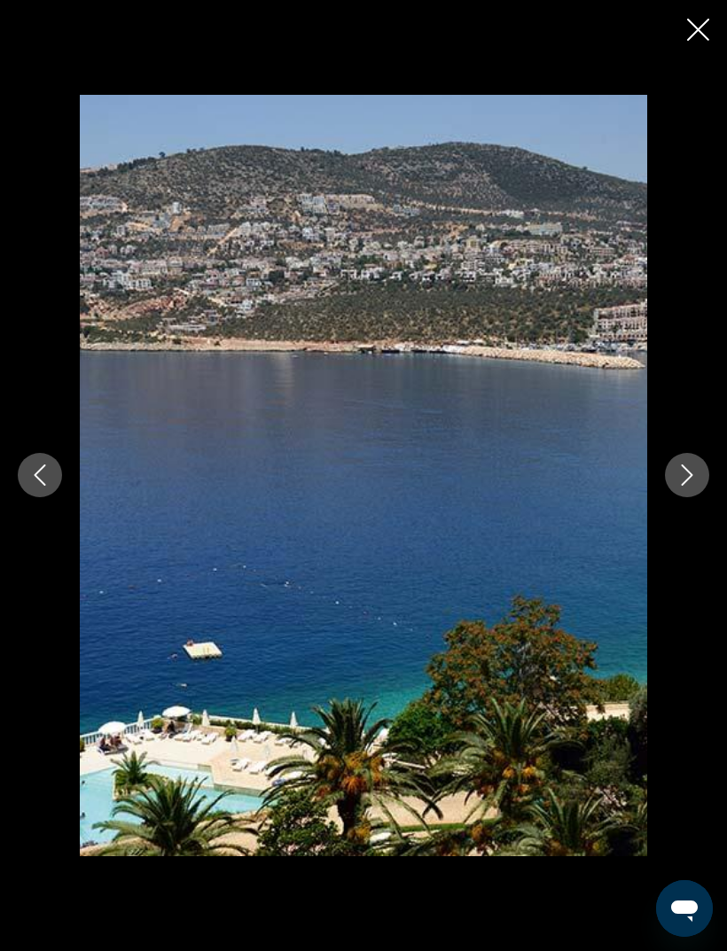
click at [698, 497] on button "Next image" at bounding box center [687, 475] width 44 height 44
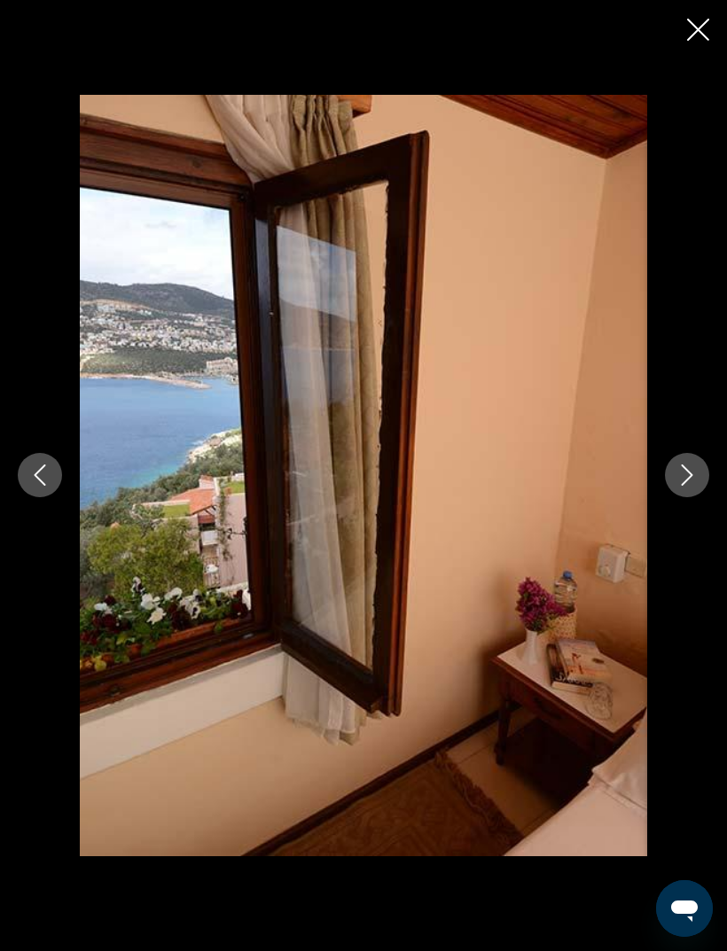
click at [691, 43] on button "Close slideshow" at bounding box center [698, 31] width 22 height 27
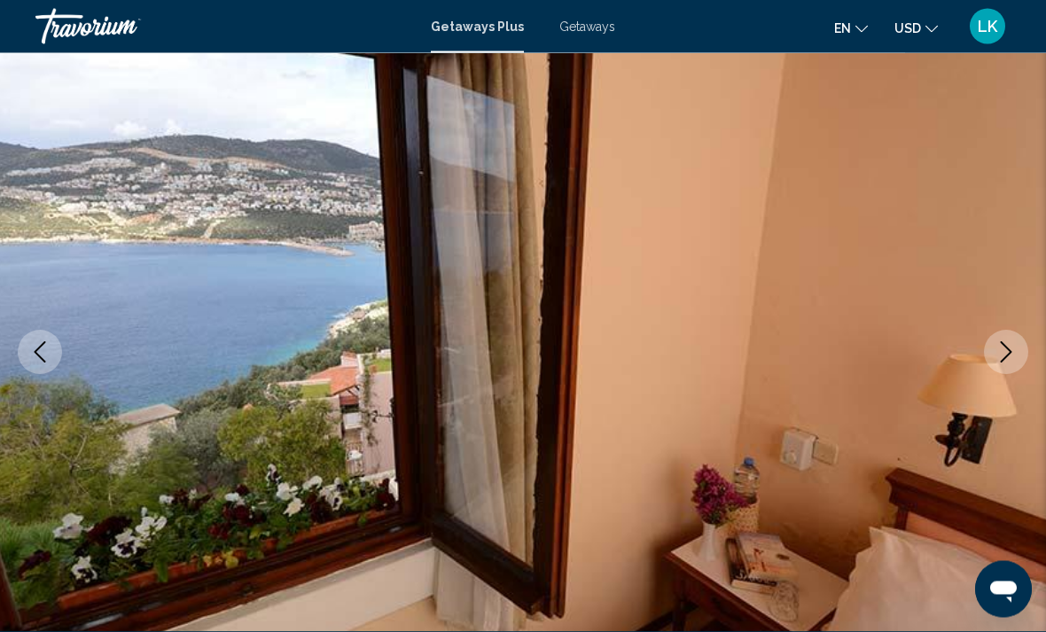
scroll to position [122, 0]
click at [911, 204] on img "Main content" at bounding box center [523, 352] width 1046 height 842
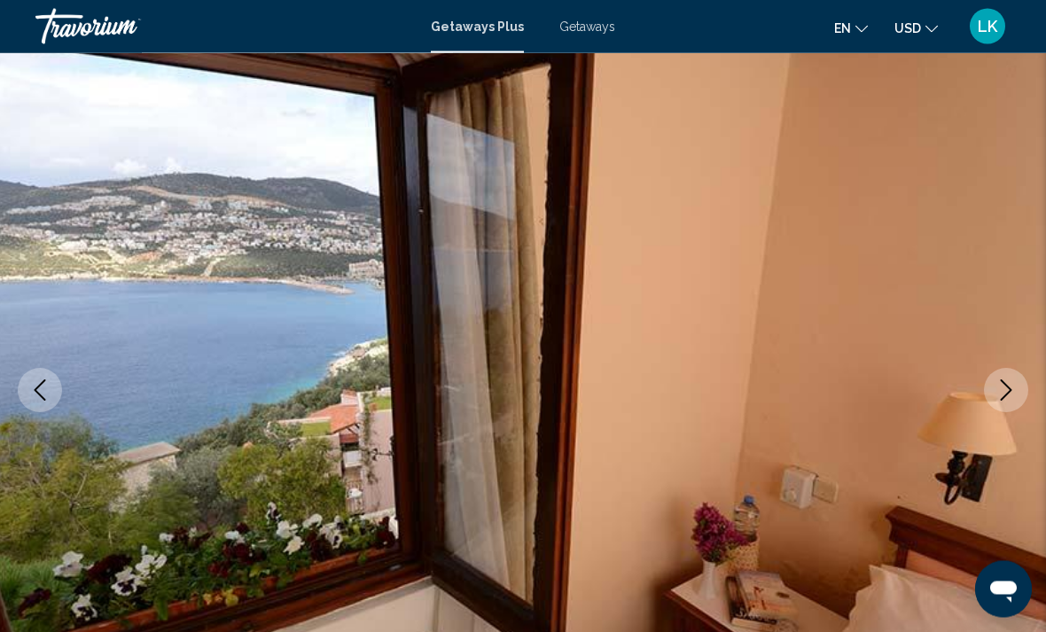
scroll to position [0, 0]
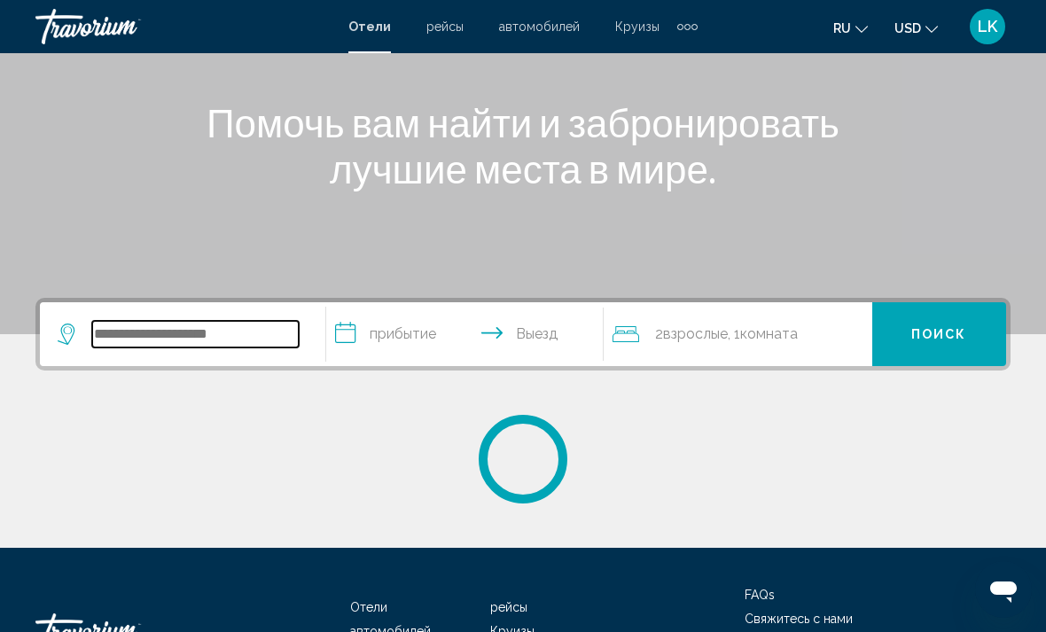
click at [187, 340] on input "Search widget" at bounding box center [195, 334] width 206 height 27
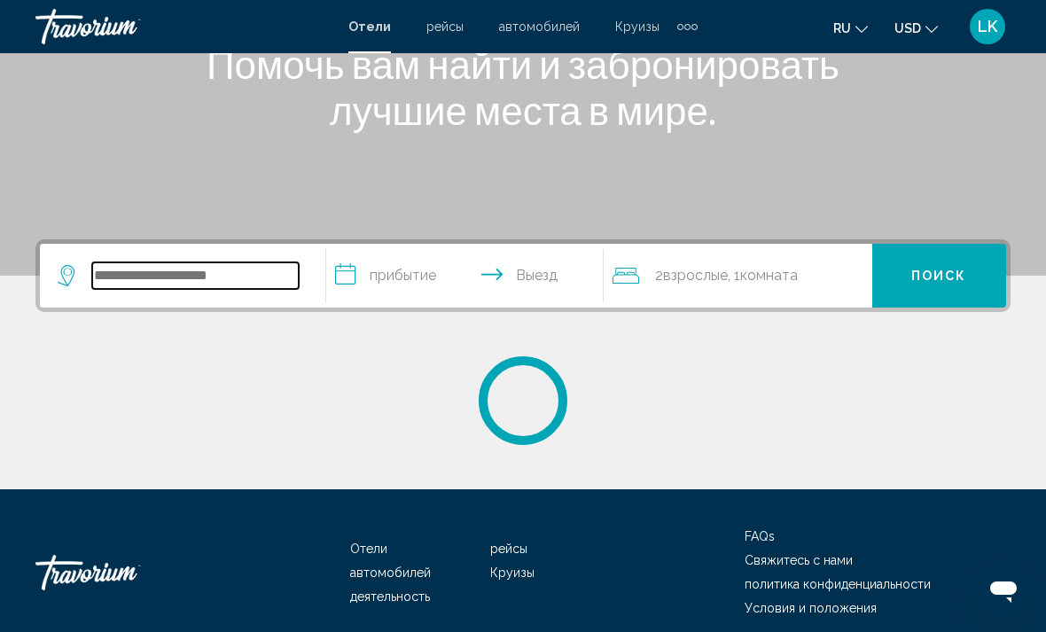
scroll to position [274, 0]
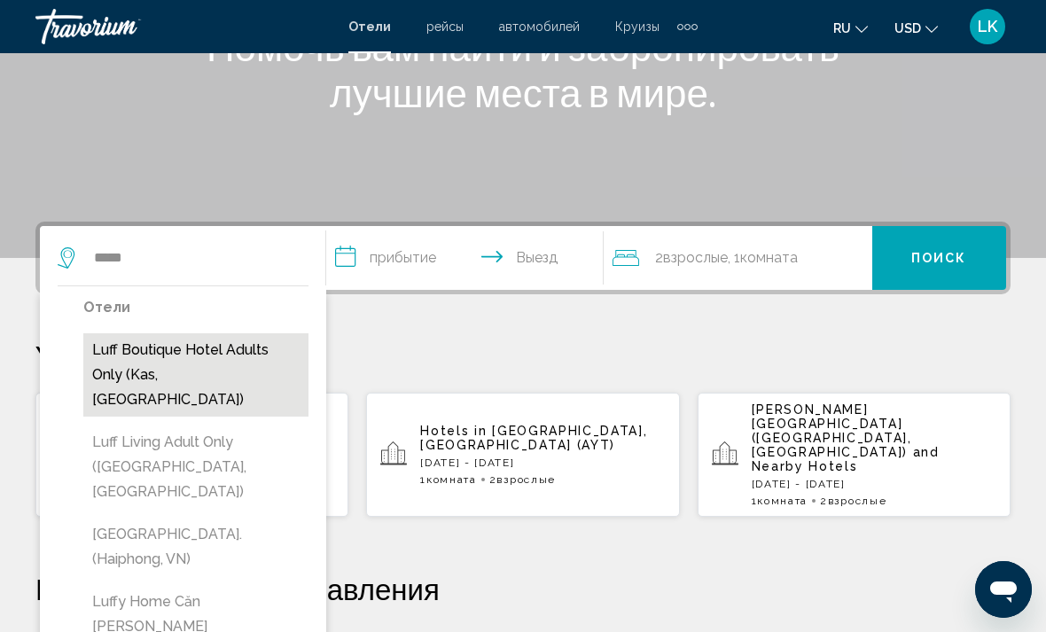
click at [113, 366] on button "Luff Boutique Hotel Adults Only (Kas, TR)" at bounding box center [195, 374] width 225 height 83
type input "**********"
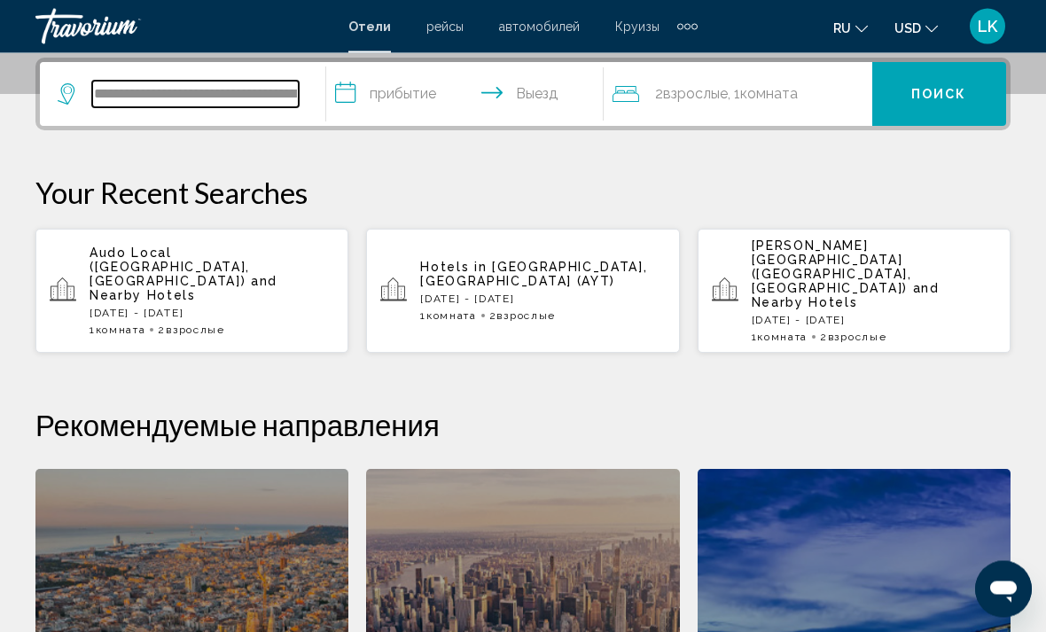
scroll to position [438, 0]
click at [418, 96] on input "**********" at bounding box center [468, 96] width 284 height 69
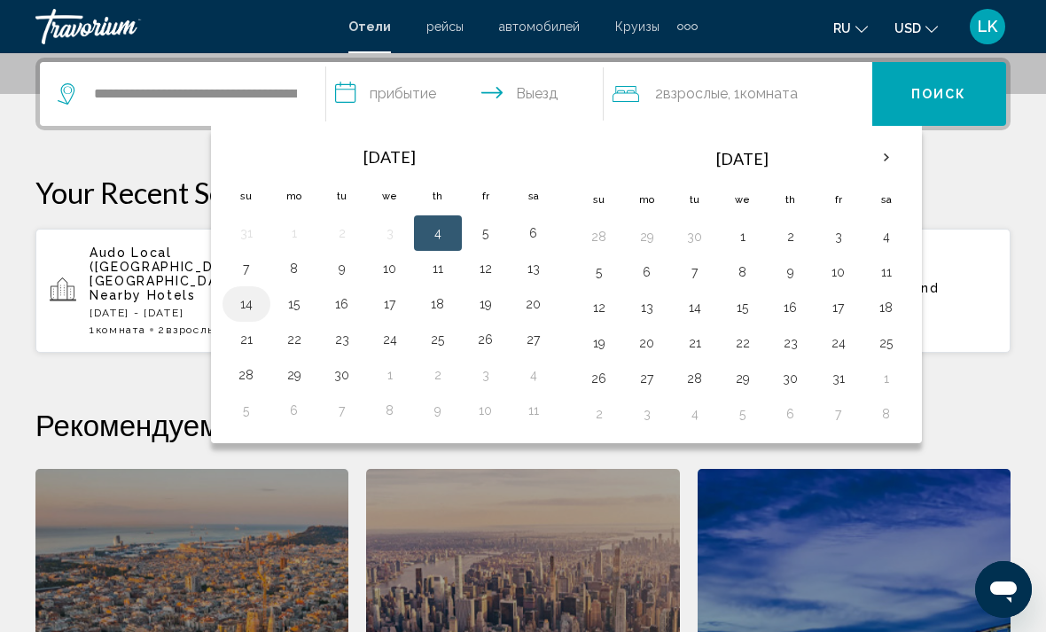
click at [253, 313] on button "14" at bounding box center [246, 304] width 28 height 25
click at [346, 305] on button "16" at bounding box center [342, 304] width 28 height 25
type input "**********"
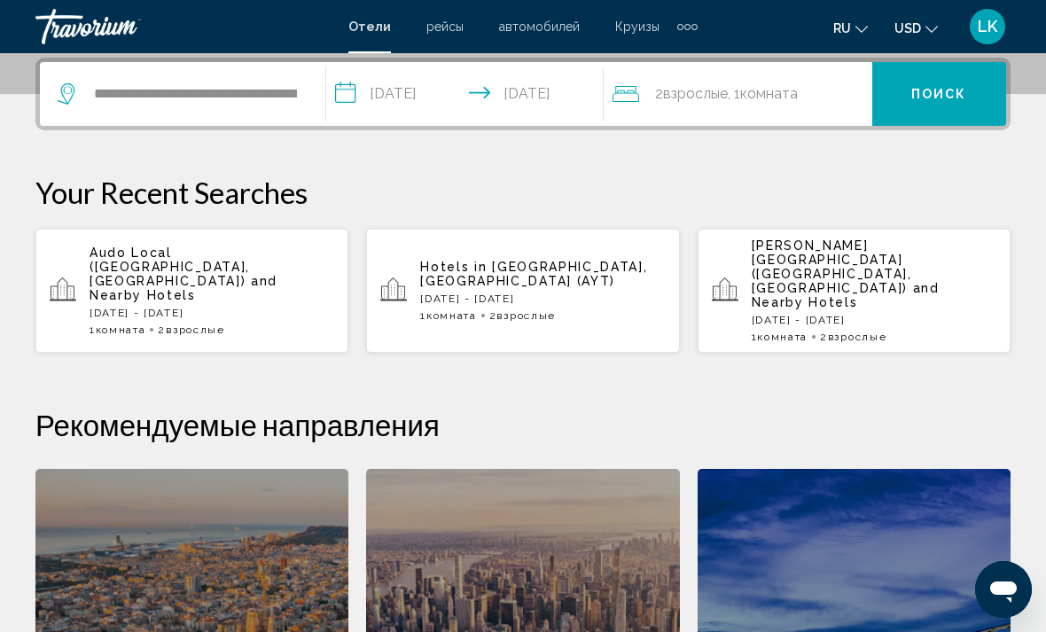
click at [947, 93] on span "Поиск" at bounding box center [939, 95] width 56 height 14
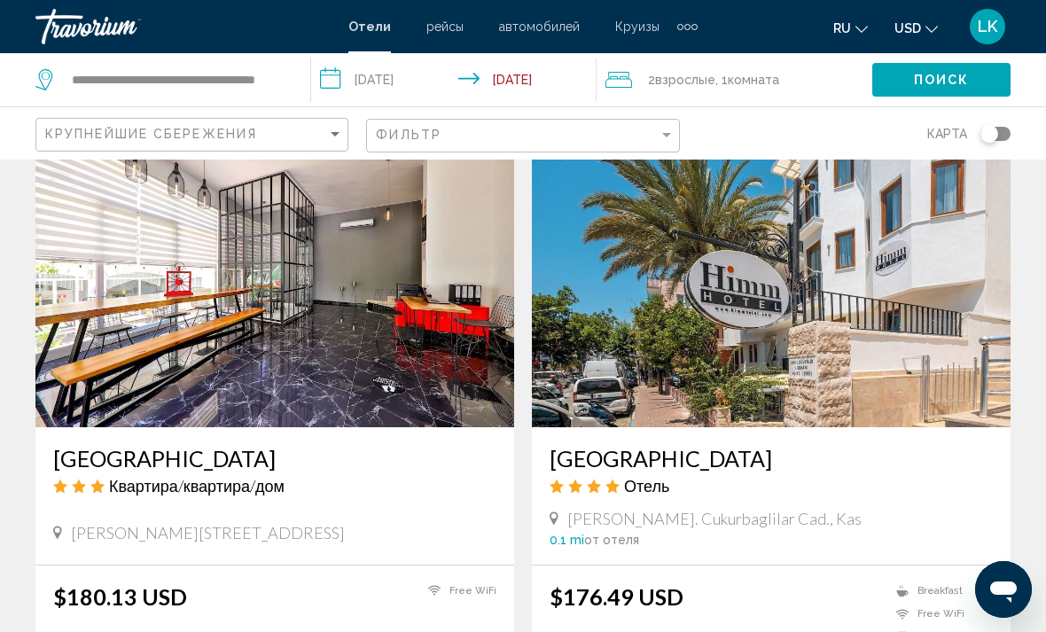
scroll to position [707, 0]
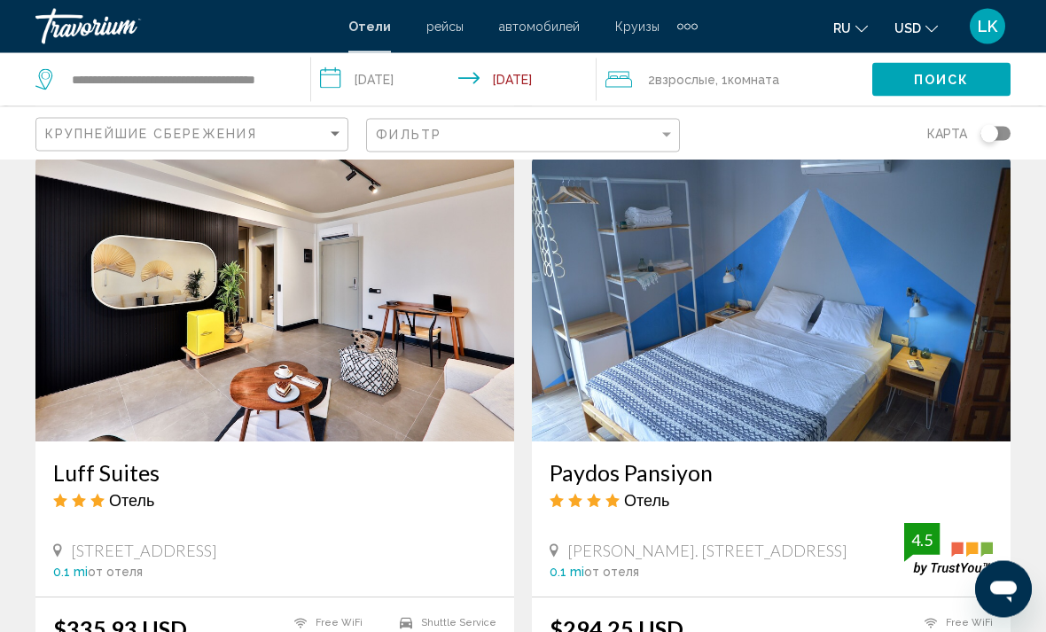
click at [370, 357] on img "Main content" at bounding box center [274, 301] width 479 height 284
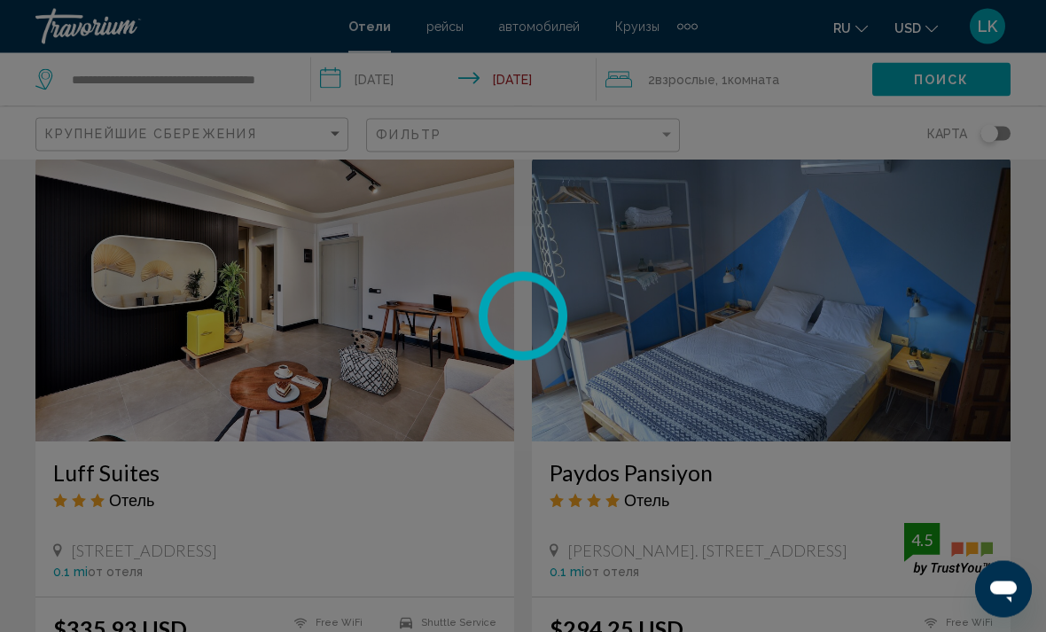
scroll to position [2540, 0]
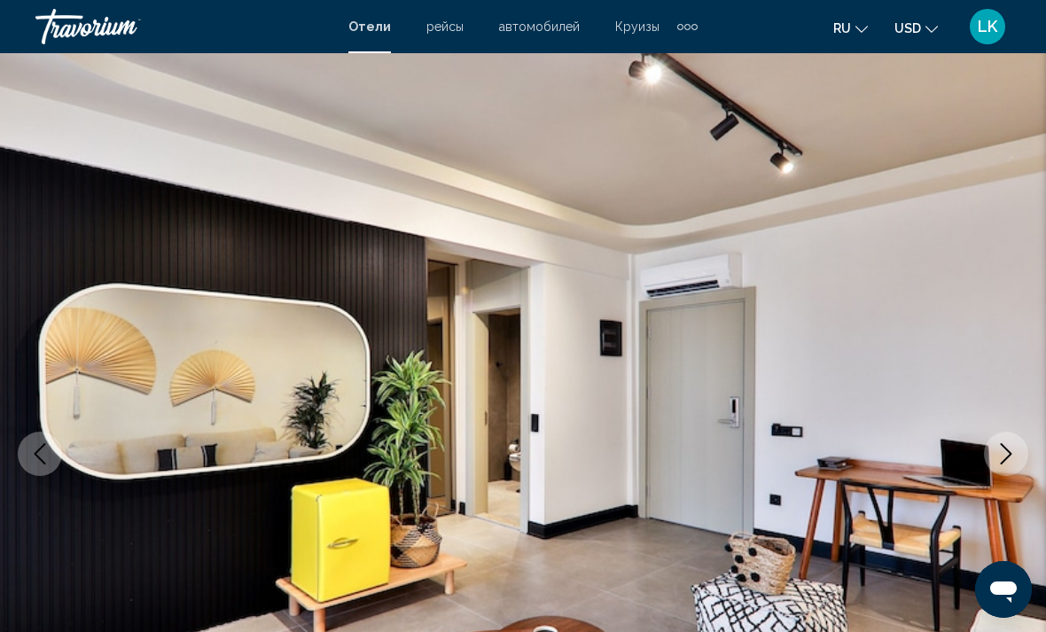
scroll to position [21, 0]
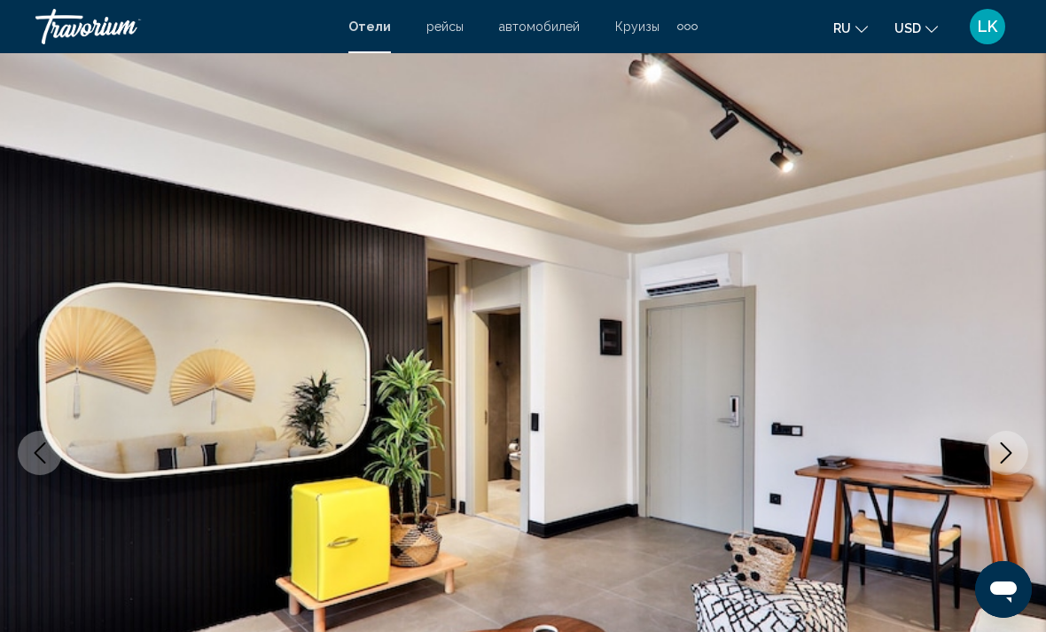
click at [841, 36] on button "ru English Español Français Italiano Português русский" at bounding box center [850, 28] width 35 height 26
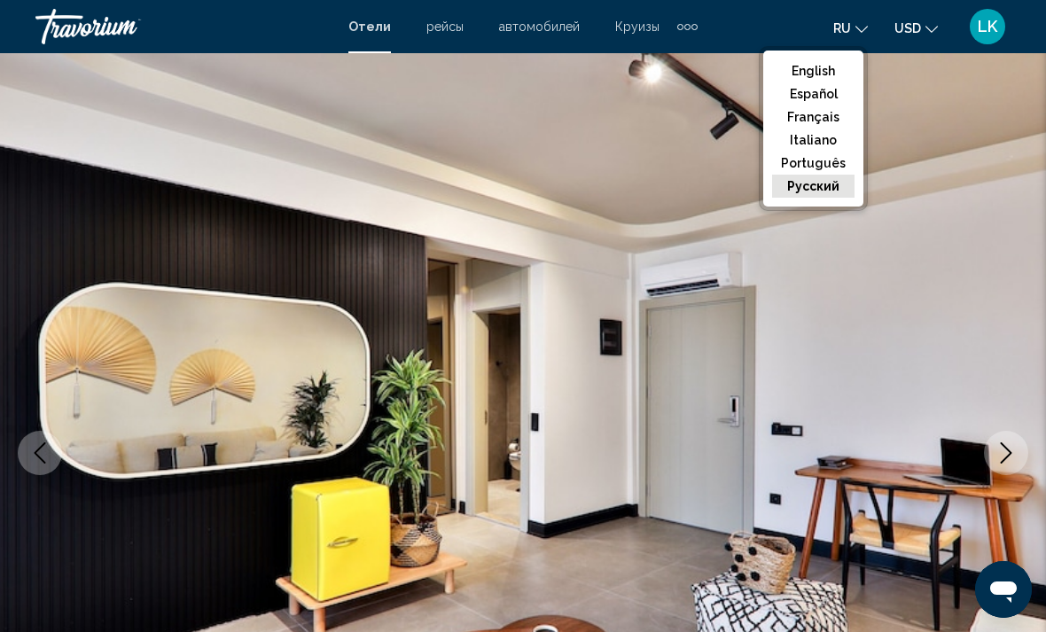
click at [832, 190] on button "русский" at bounding box center [813, 186] width 82 height 23
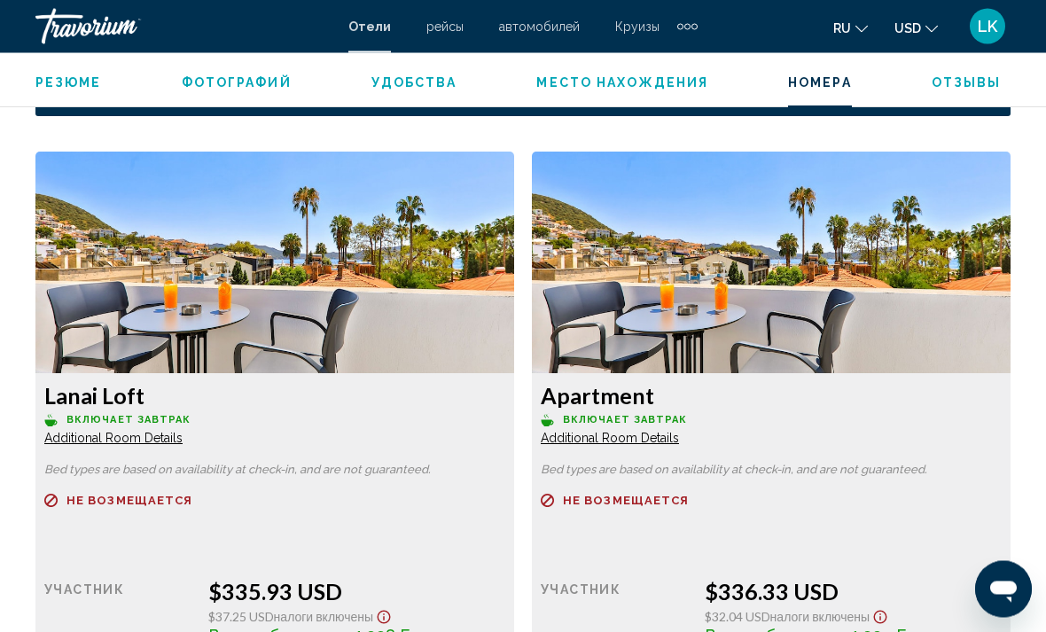
scroll to position [2669, 0]
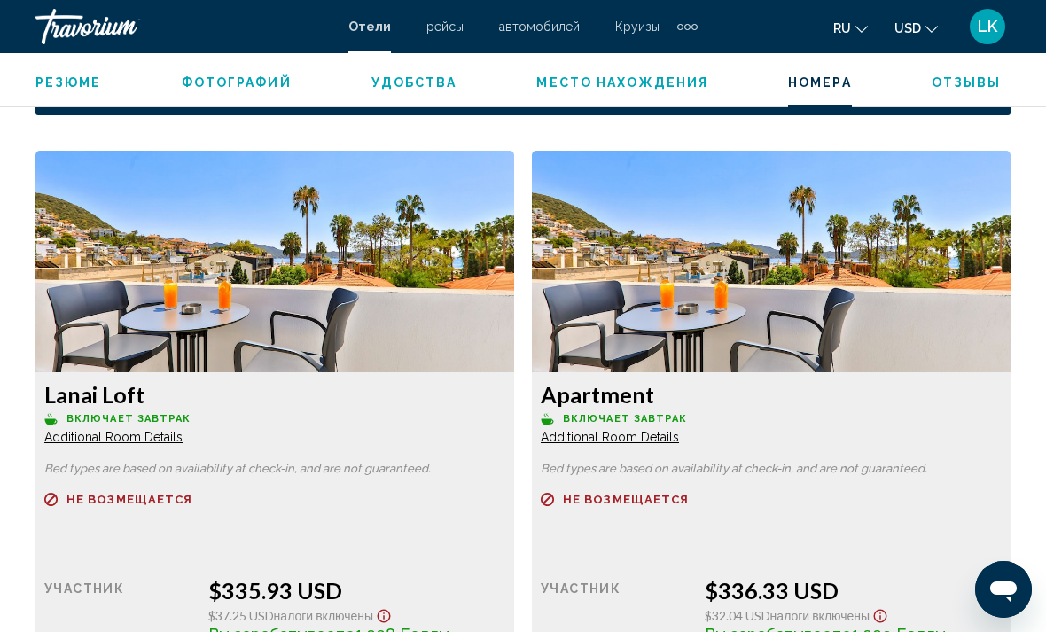
click at [172, 612] on div "участник" at bounding box center [119, 620] width 151 height 86
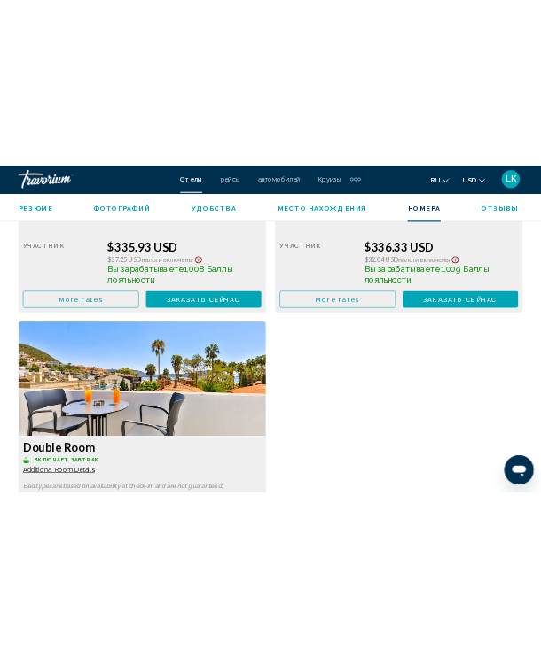
scroll to position [2774, 0]
